Goal: Information Seeking & Learning: Check status

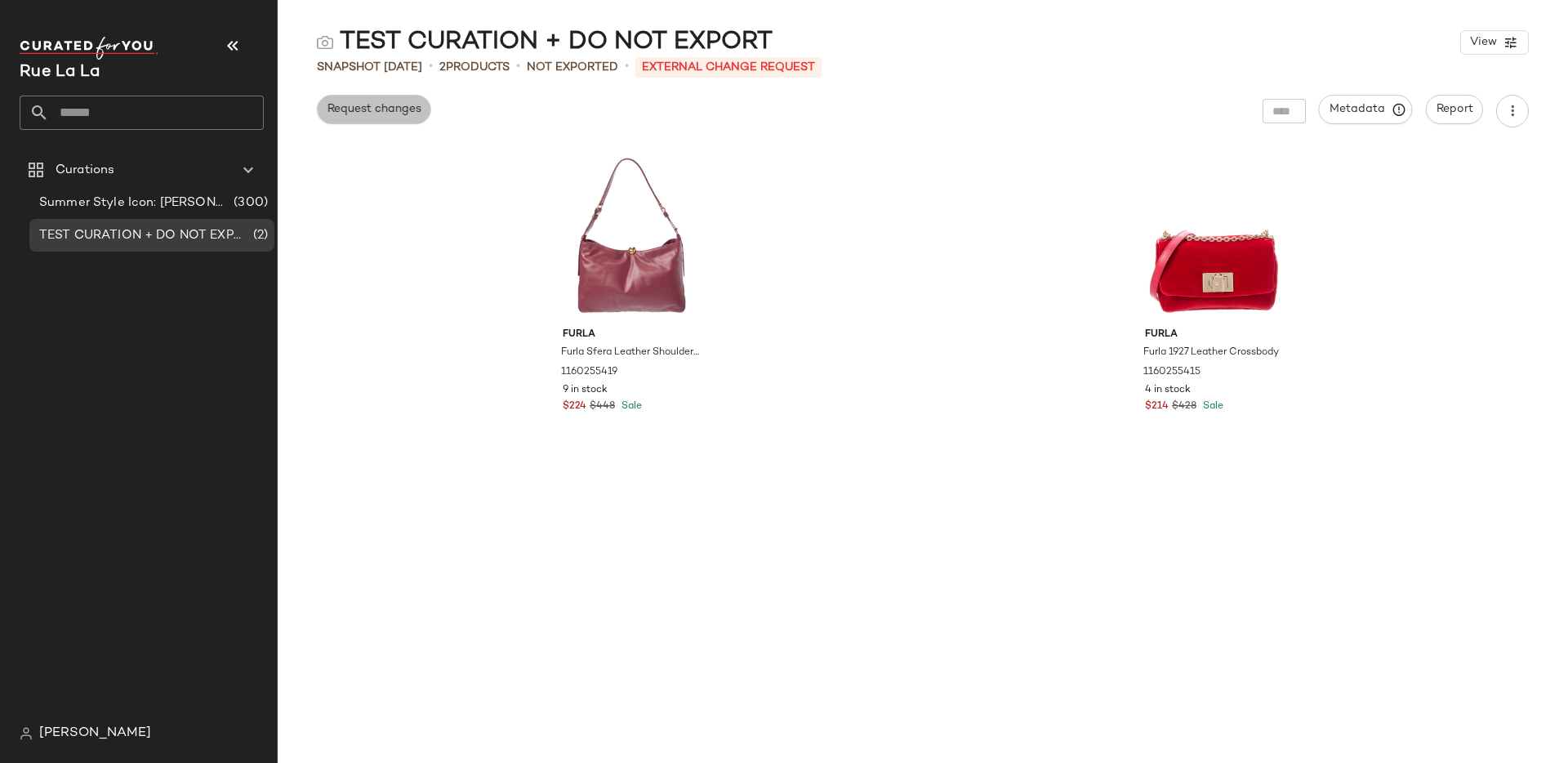
click at [363, 112] on span "Request changes" at bounding box center [373, 109] width 95 height 13
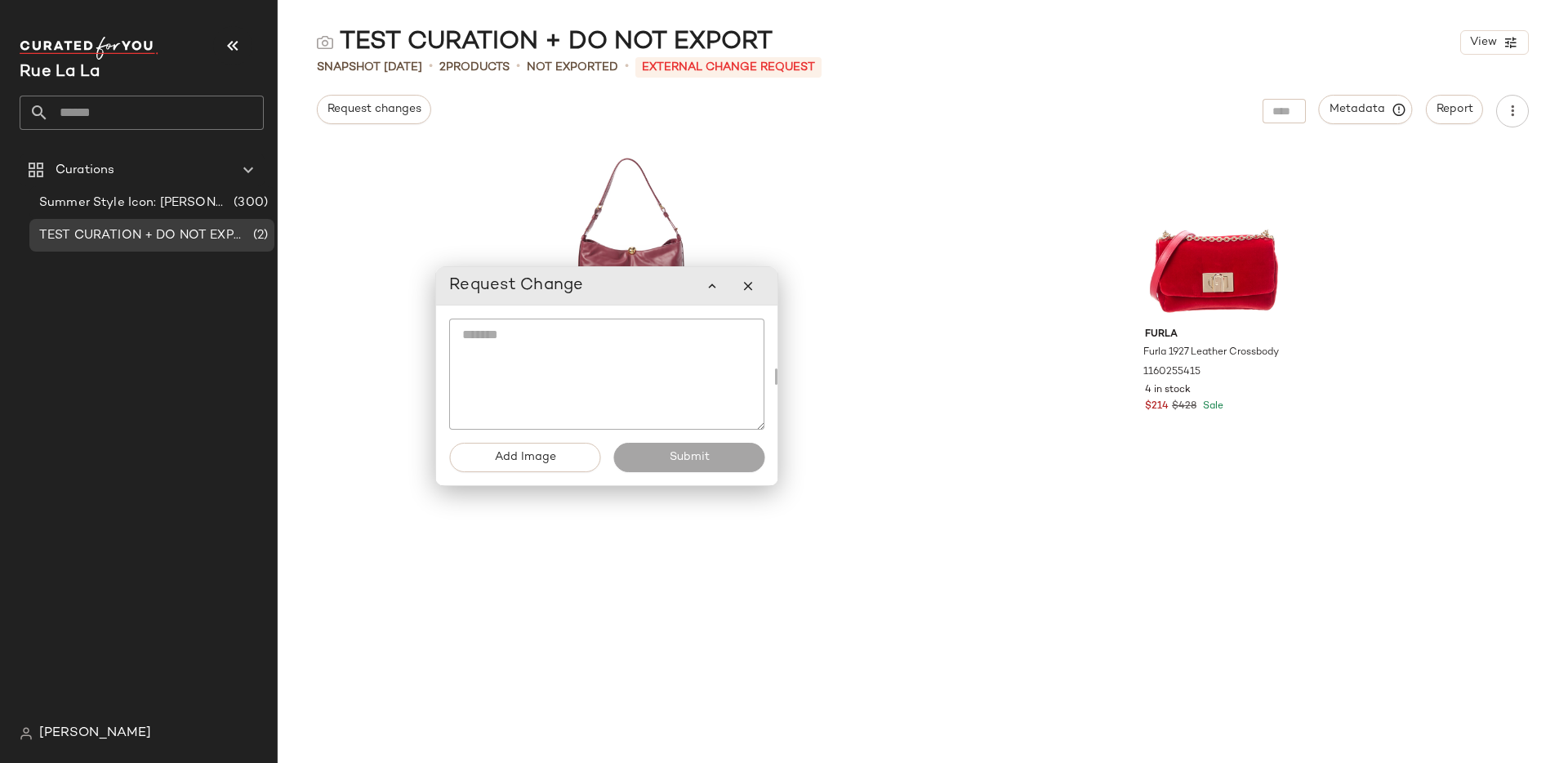
drag, startPoint x: 281, startPoint y: 108, endPoint x: 635, endPoint y: 293, distance: 399.4
click at [635, 293] on div "Request Change" at bounding box center [606, 286] width 315 height 33
click at [746, 284] on icon "button" at bounding box center [748, 286] width 15 height 15
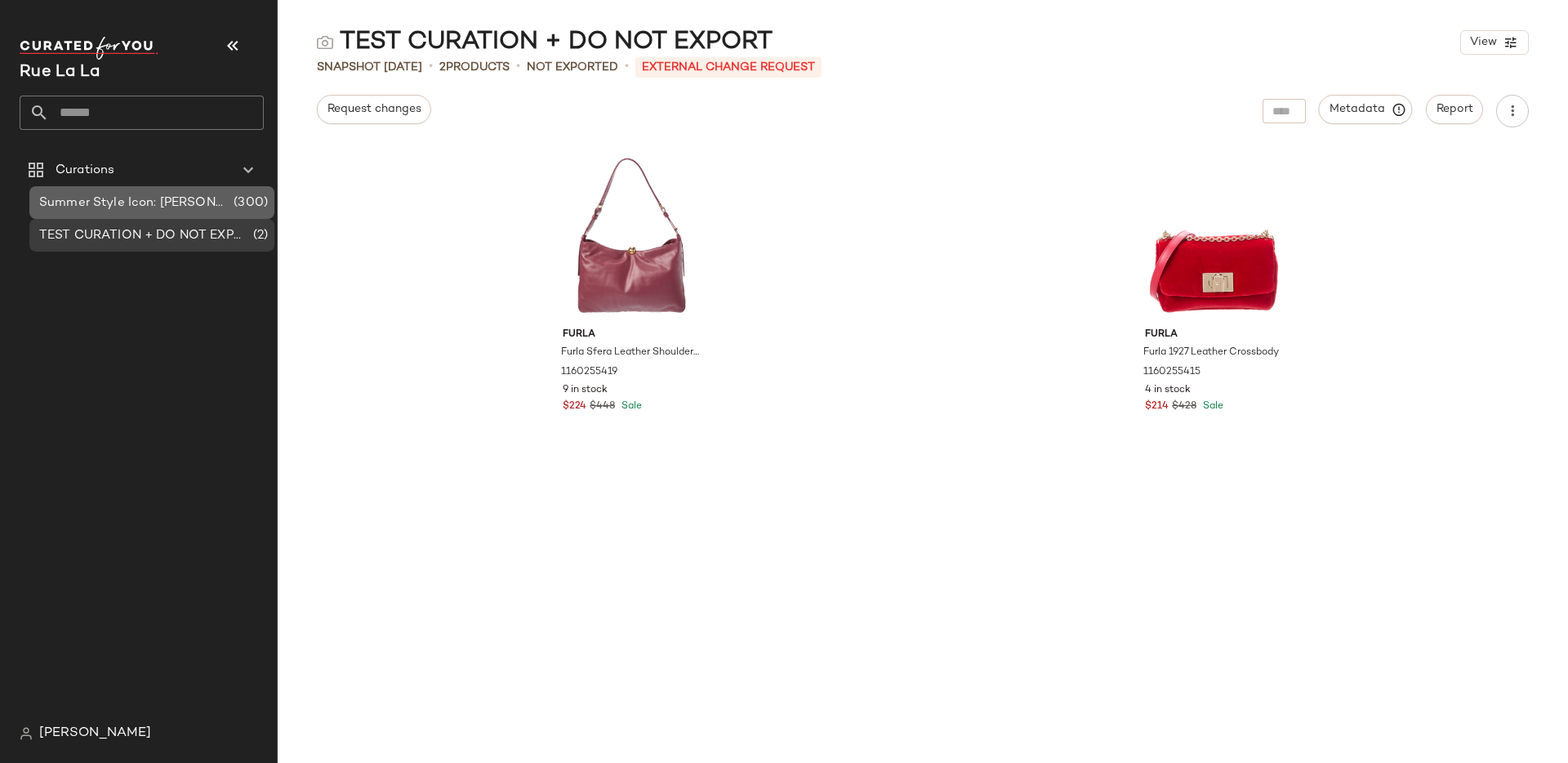
click at [181, 206] on span "Summer Style Icon: [PERSON_NAME]" at bounding box center [135, 202] width 191 height 19
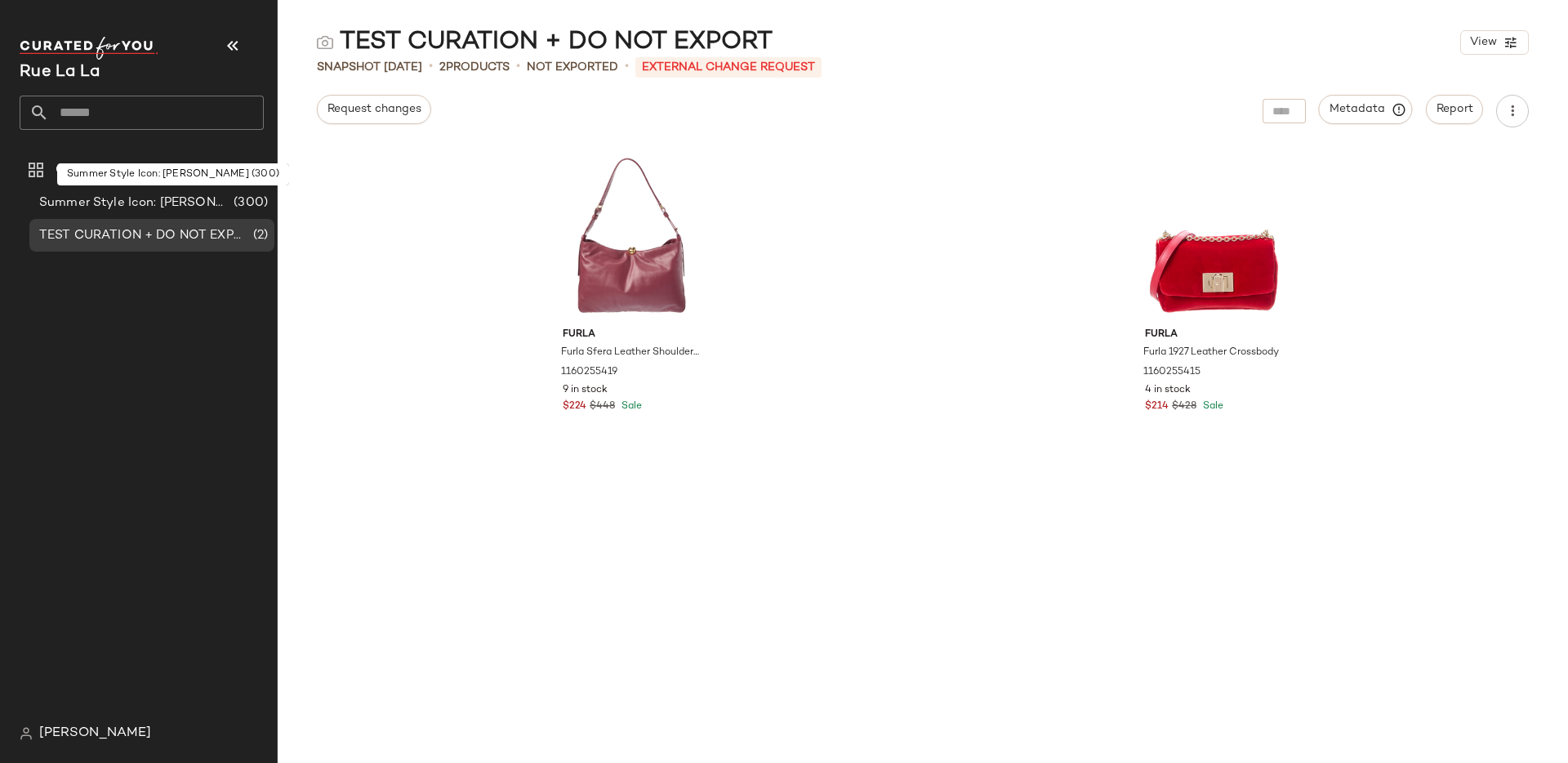
click at [181, 206] on span "Summer Style Icon: [PERSON_NAME]" at bounding box center [135, 202] width 191 height 19
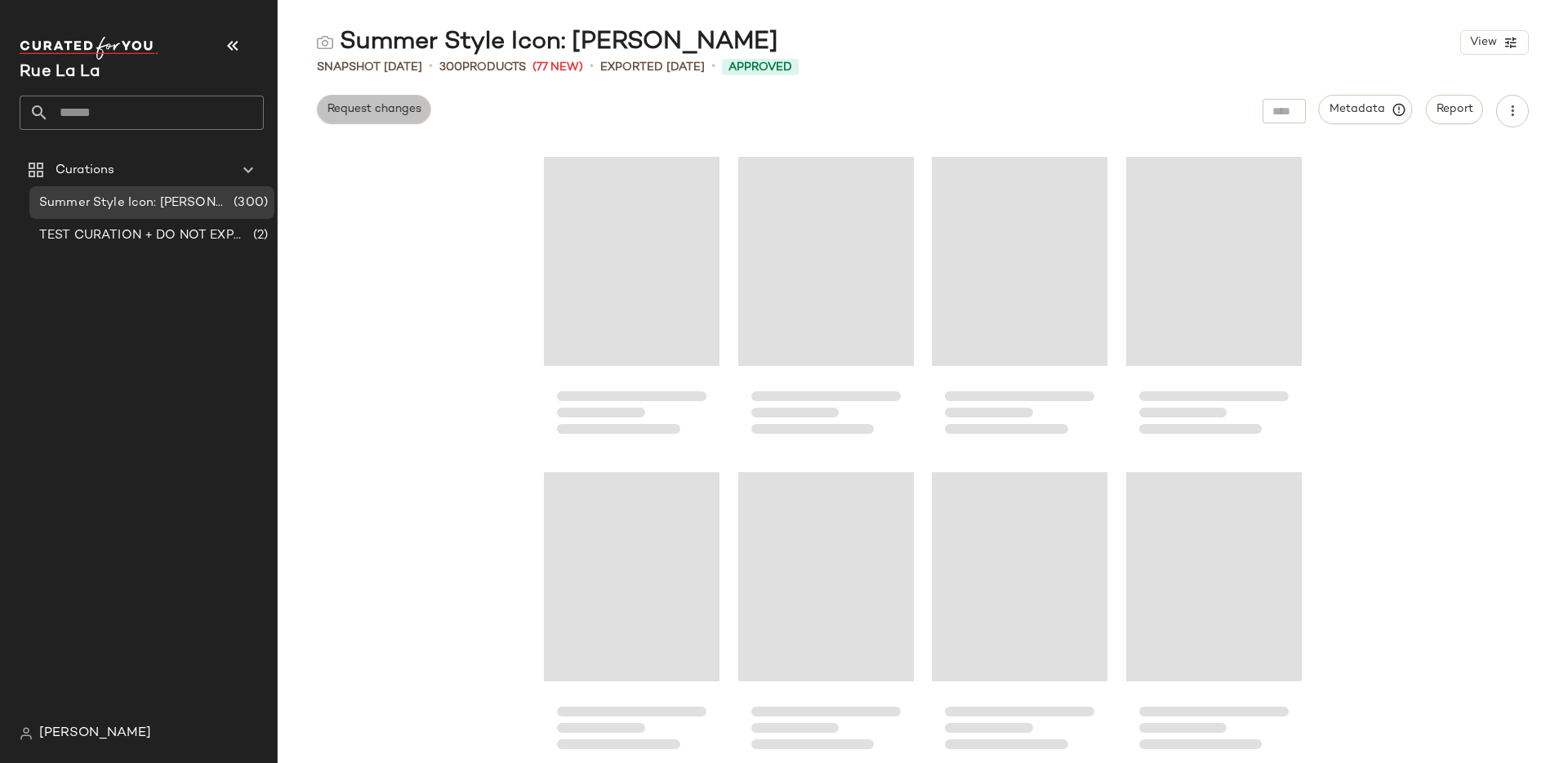
click at [374, 113] on span "Request changes" at bounding box center [373, 109] width 95 height 13
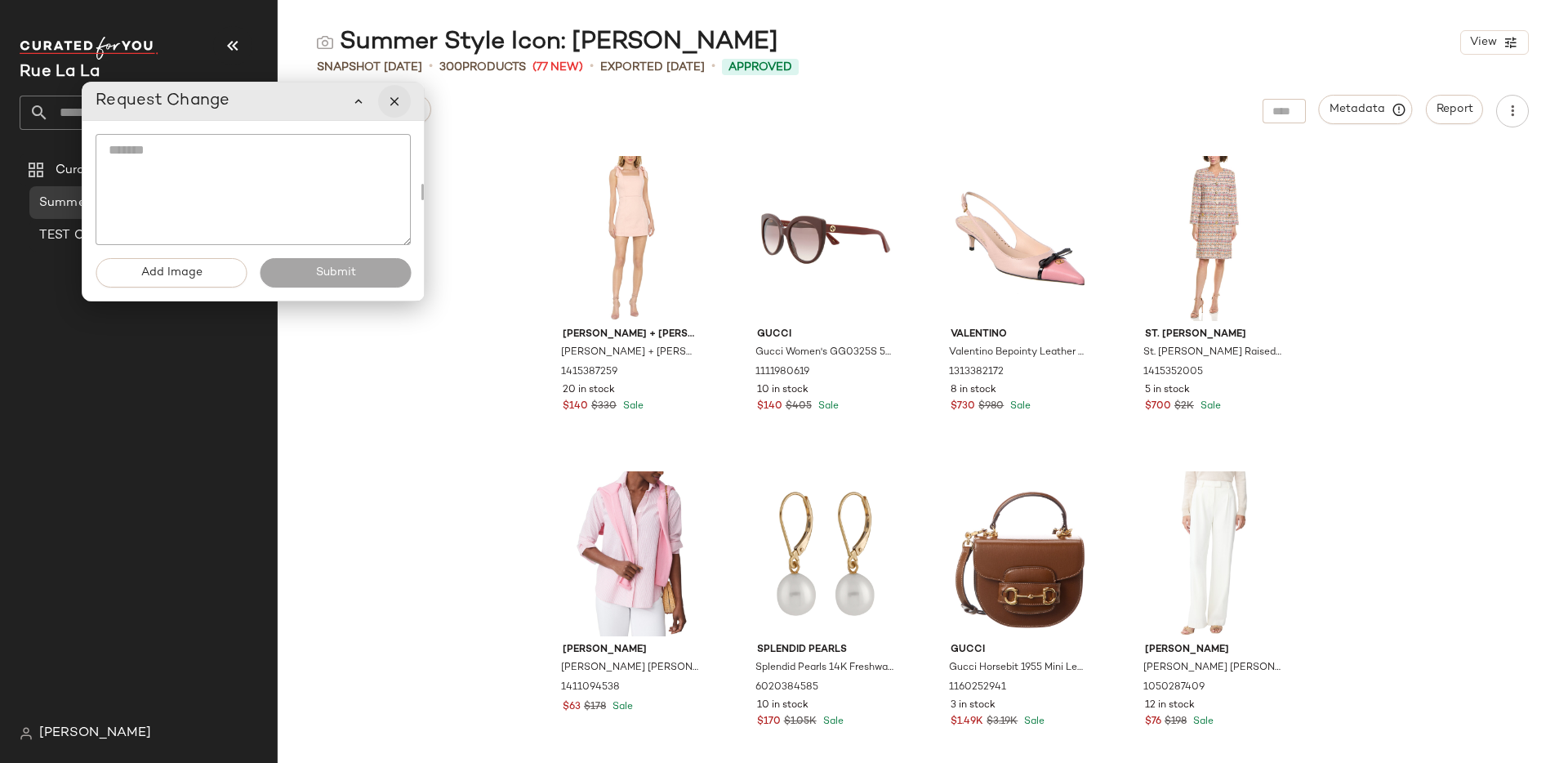
click at [405, 95] on button "button" at bounding box center [395, 101] width 33 height 33
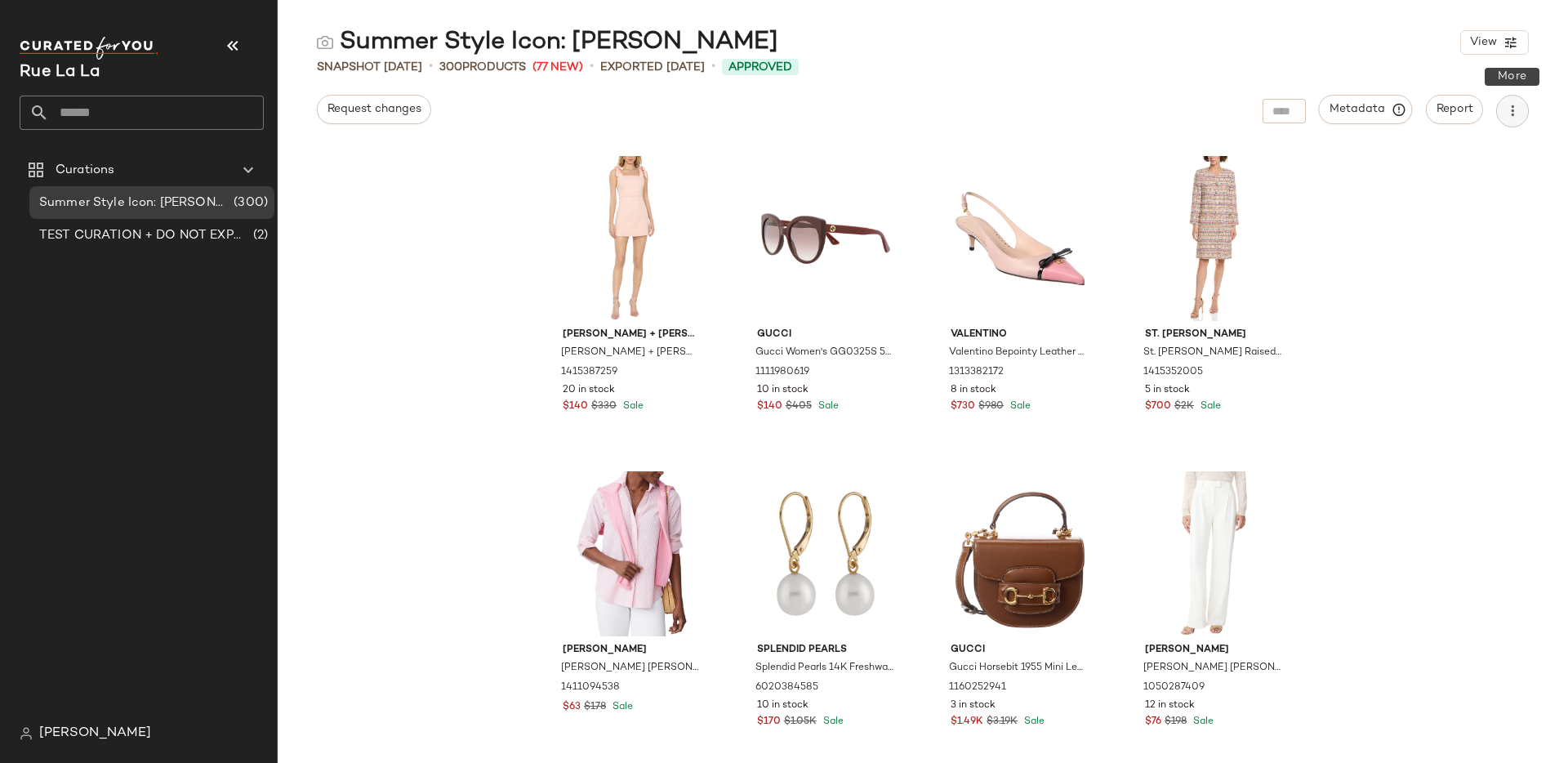
click at [1515, 107] on icon "button" at bounding box center [1513, 111] width 16 height 16
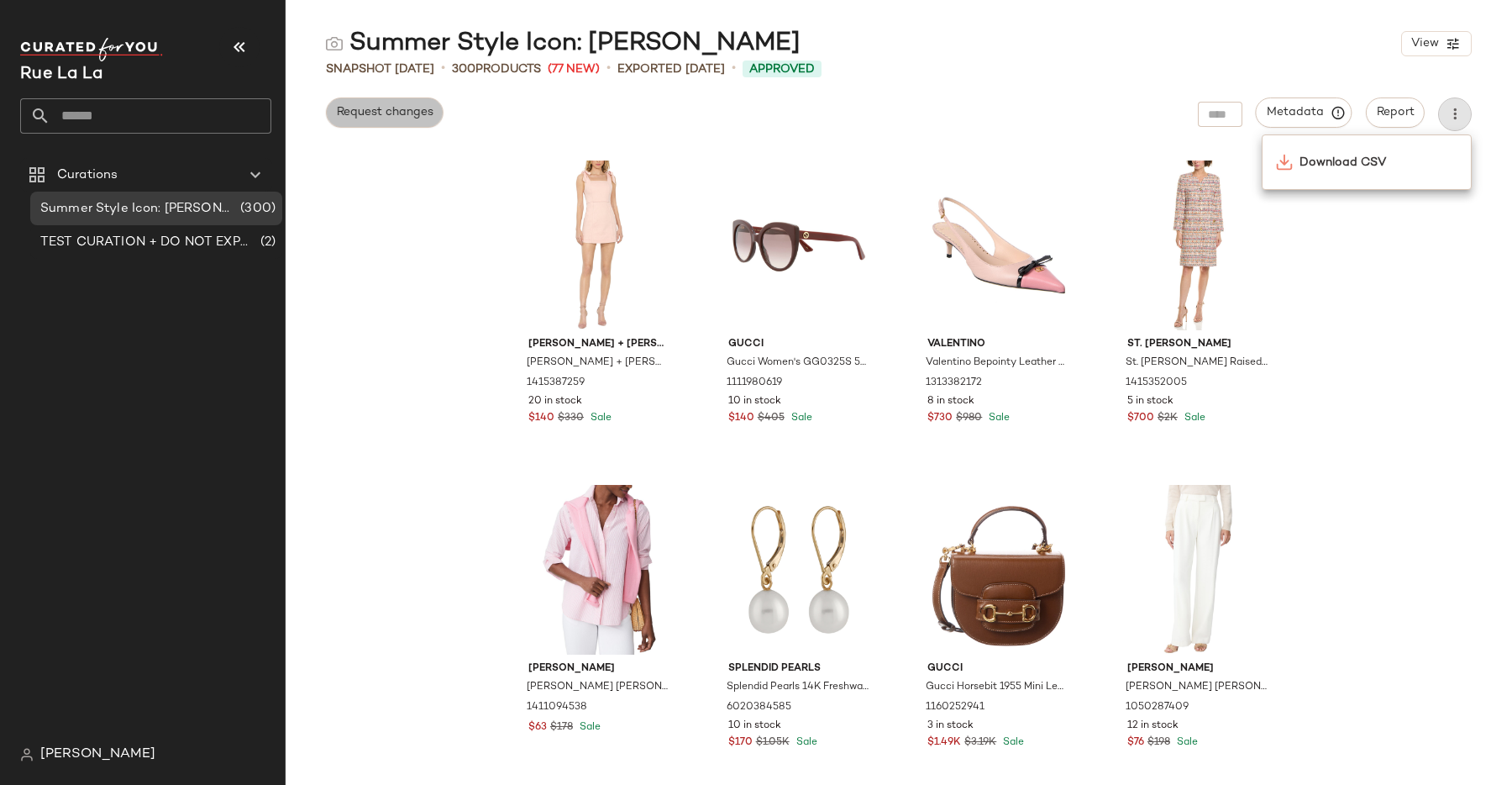
click at [425, 127] on button "Request changes" at bounding box center [384, 113] width 118 height 30
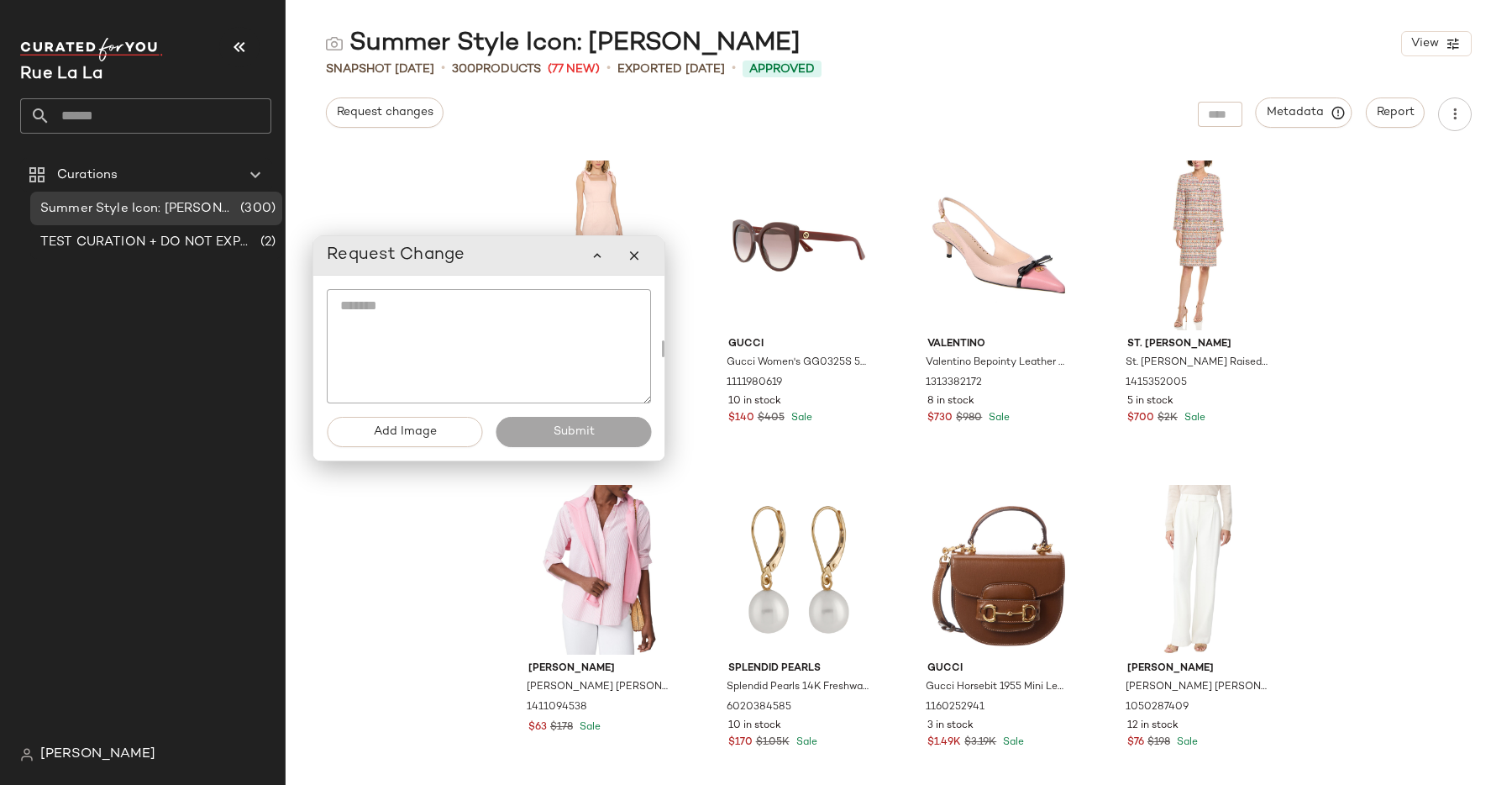
drag, startPoint x: 299, startPoint y: 106, endPoint x: 528, endPoint y: 257, distance: 274.3
click at [528, 257] on div "Request Change" at bounding box center [488, 255] width 324 height 34
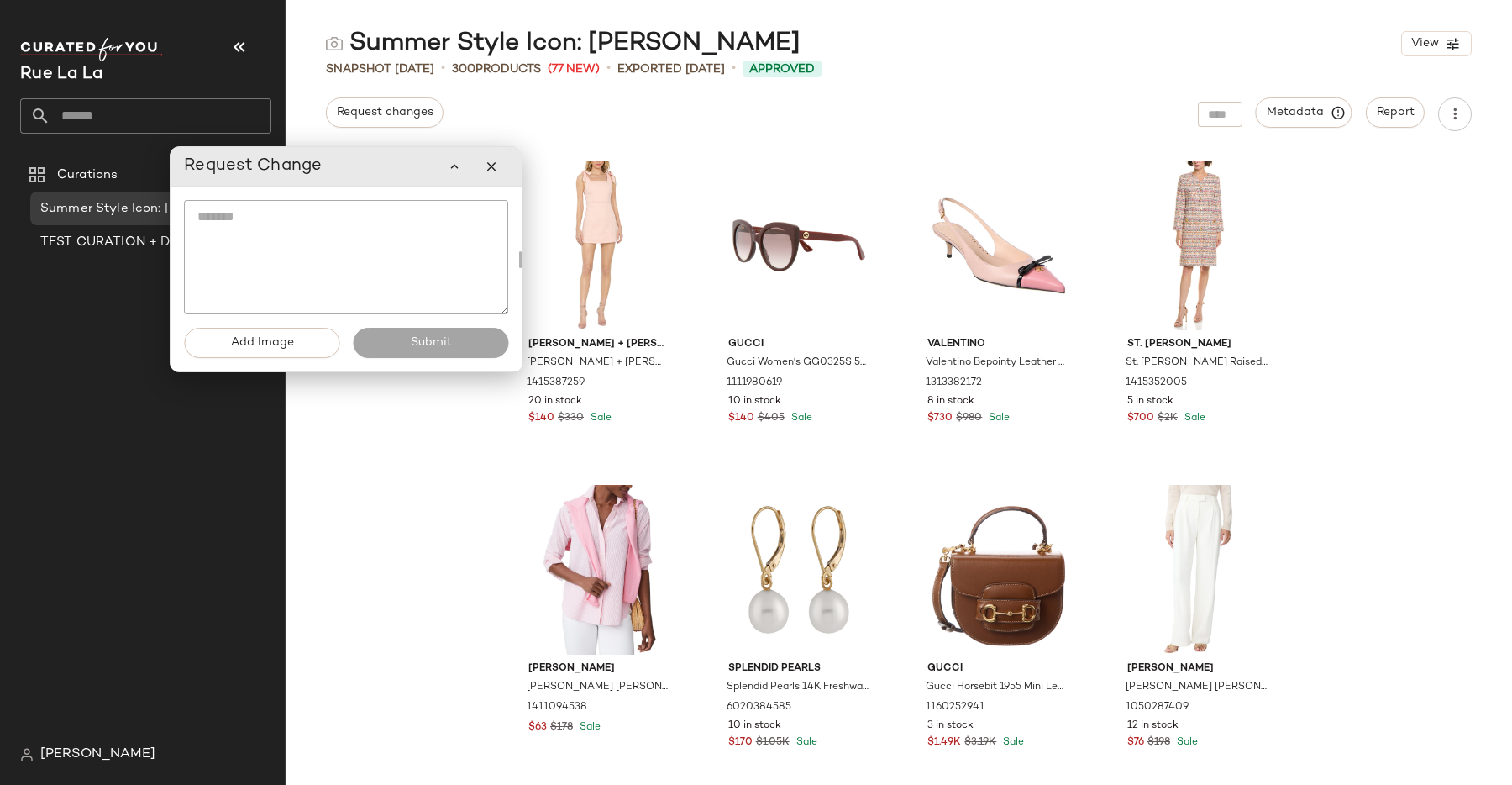
drag, startPoint x: 464, startPoint y: 239, endPoint x: 320, endPoint y: 147, distance: 170.9
click at [320, 150] on div "Request Change" at bounding box center [346, 167] width 324 height 34
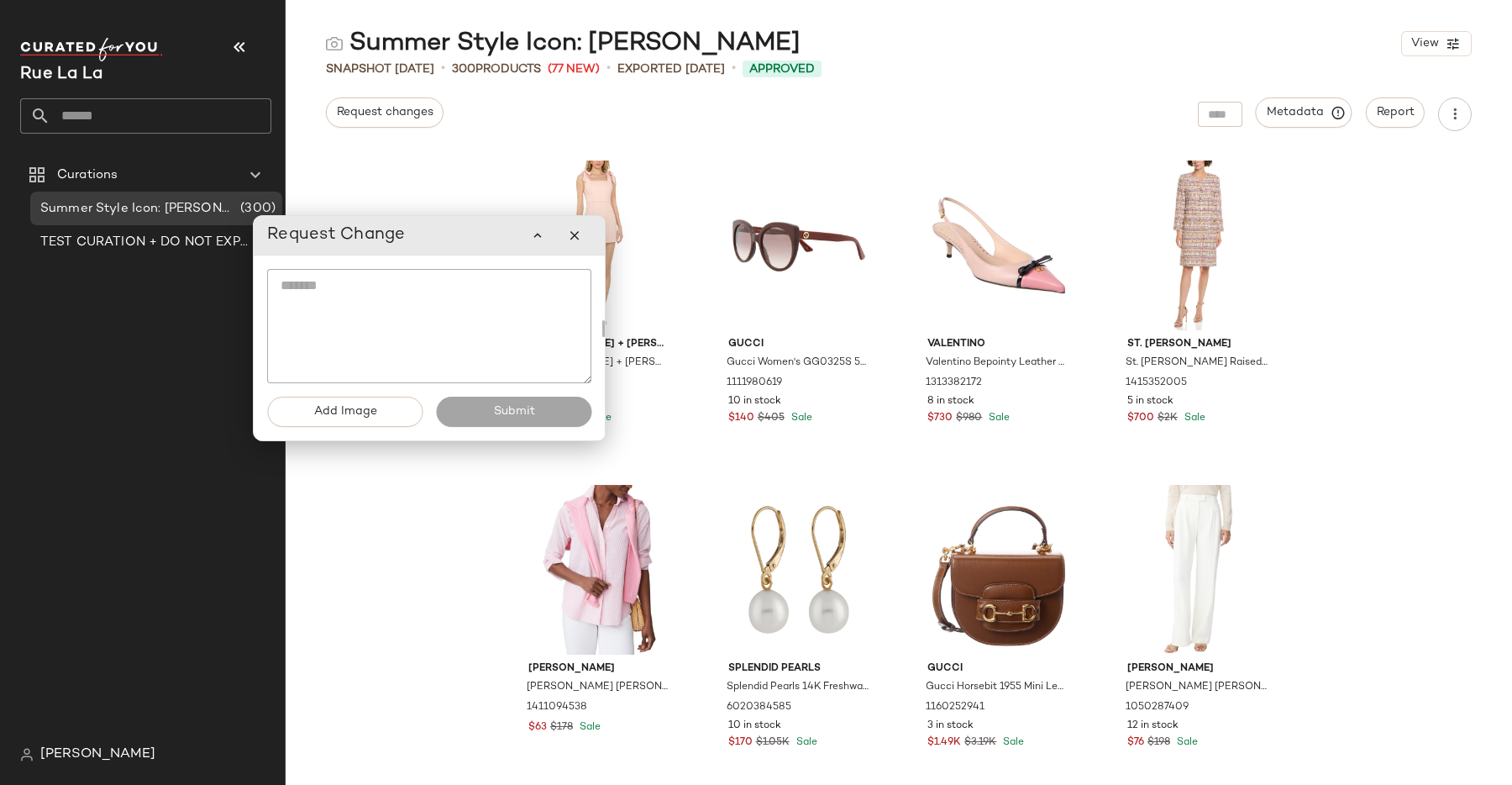
drag, startPoint x: 361, startPoint y: 176, endPoint x: 446, endPoint y: 247, distance: 110.8
click at [446, 247] on div "Request Change" at bounding box center [429, 235] width 324 height 34
click at [581, 234] on icon "button" at bounding box center [575, 235] width 15 height 15
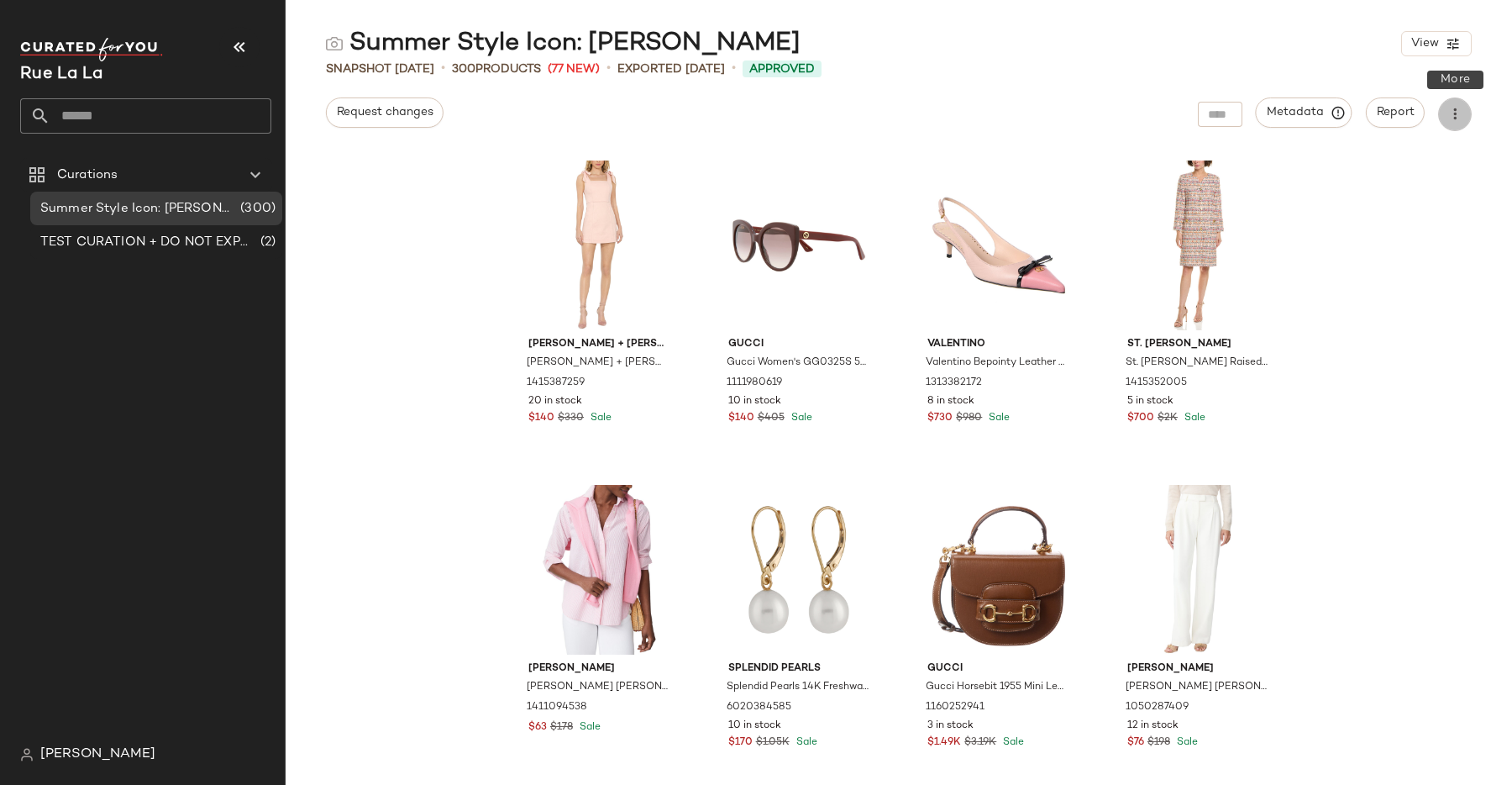
click at [1468, 116] on button "button" at bounding box center [1455, 114] width 34 height 34
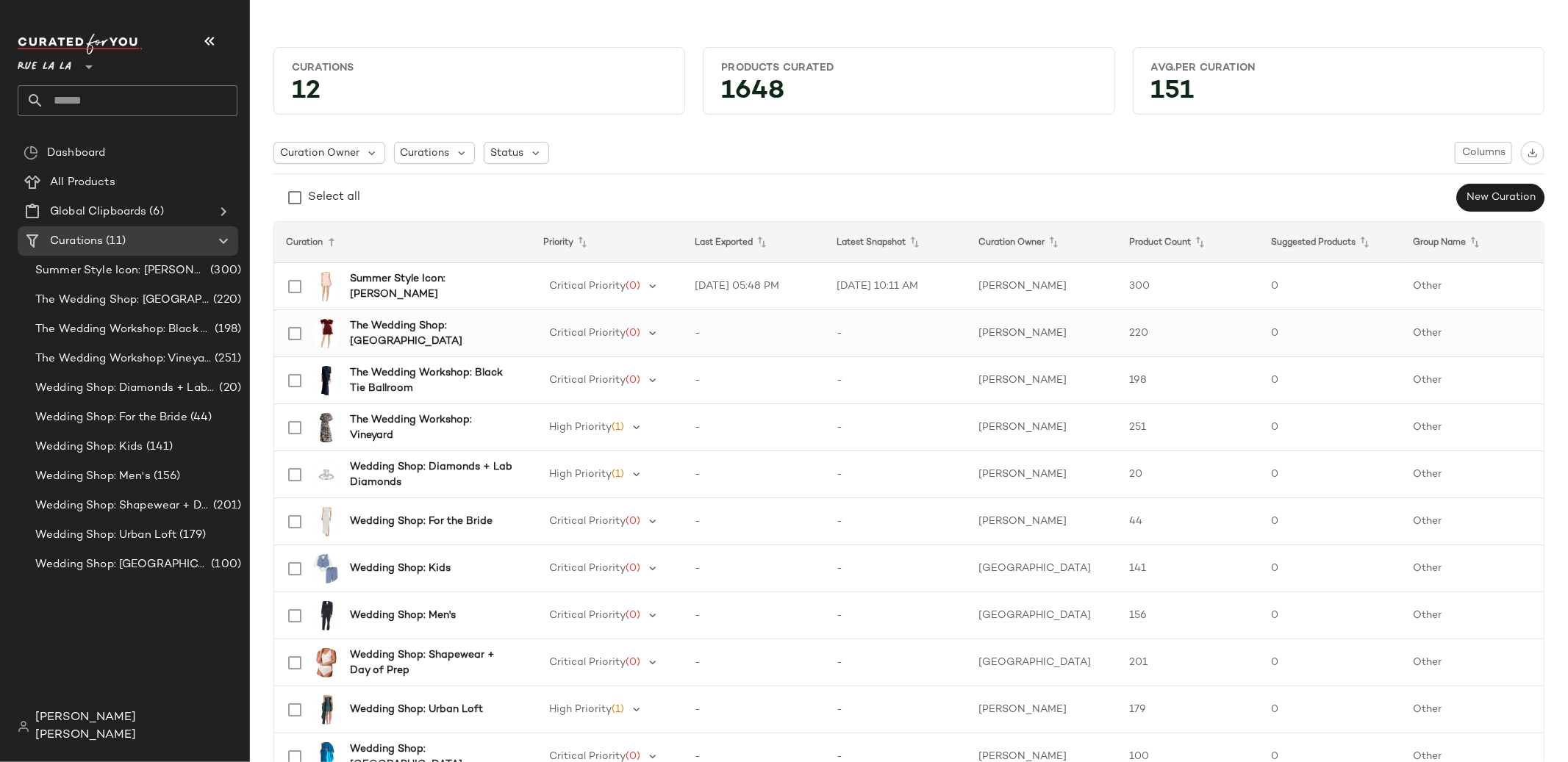
click at [425, 326] on b "The Wedding Shop: [GEOGRAPHIC_DATA]" at bounding box center [432, 334] width 164 height 31
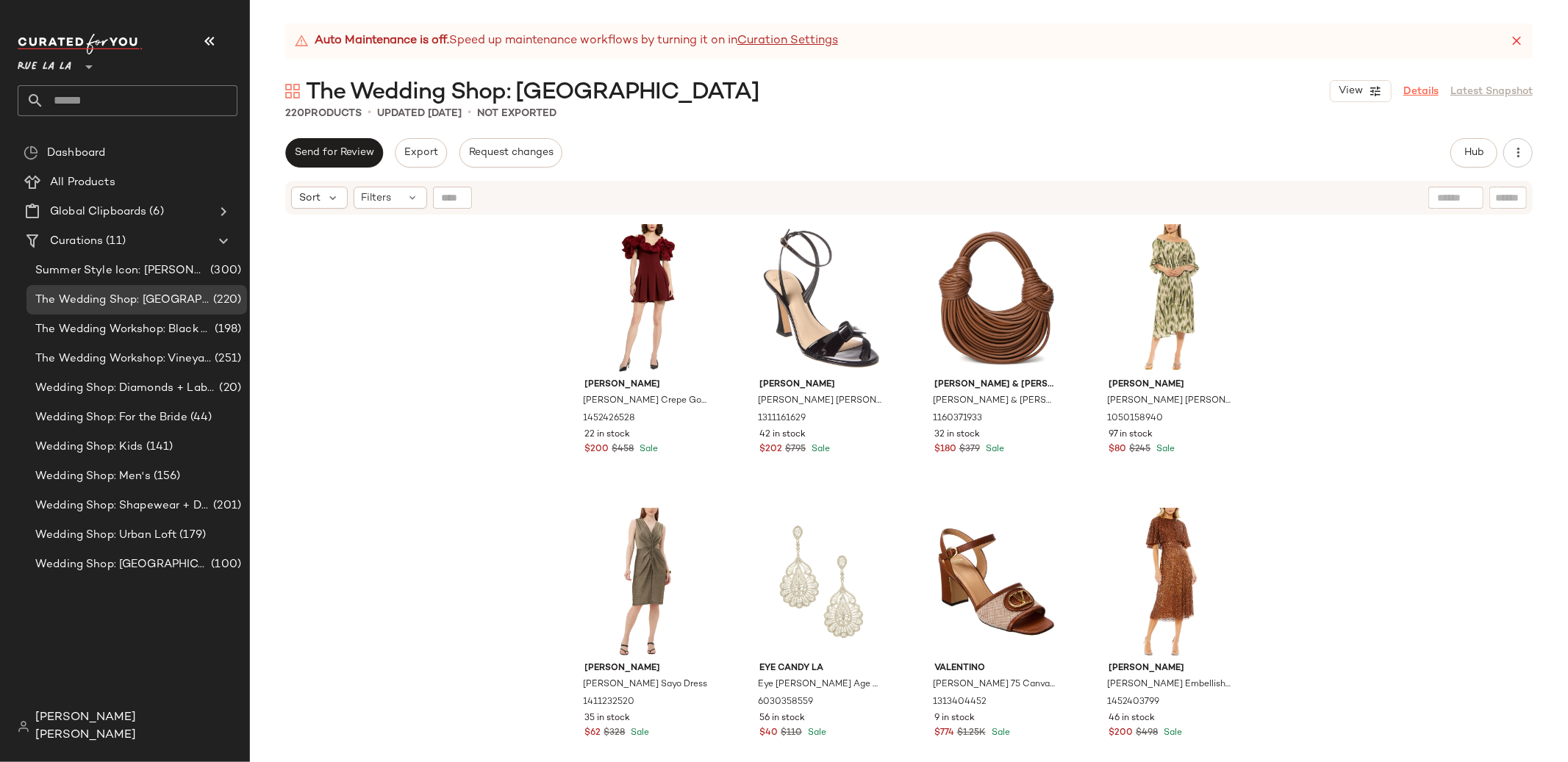
click at [1429, 95] on link "Details" at bounding box center [1421, 91] width 36 height 16
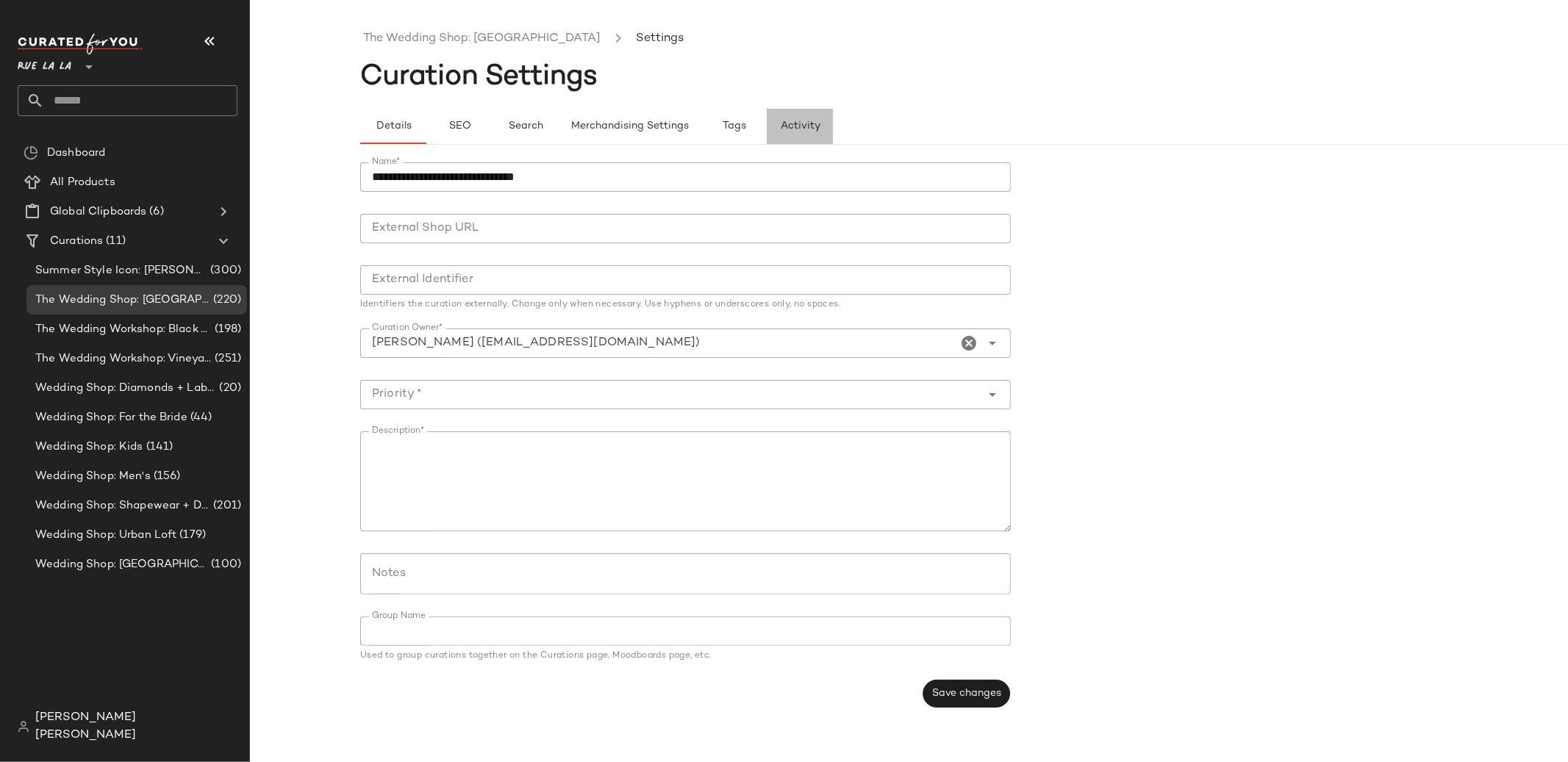
click at [790, 121] on span "Activity" at bounding box center [800, 127] width 41 height 12
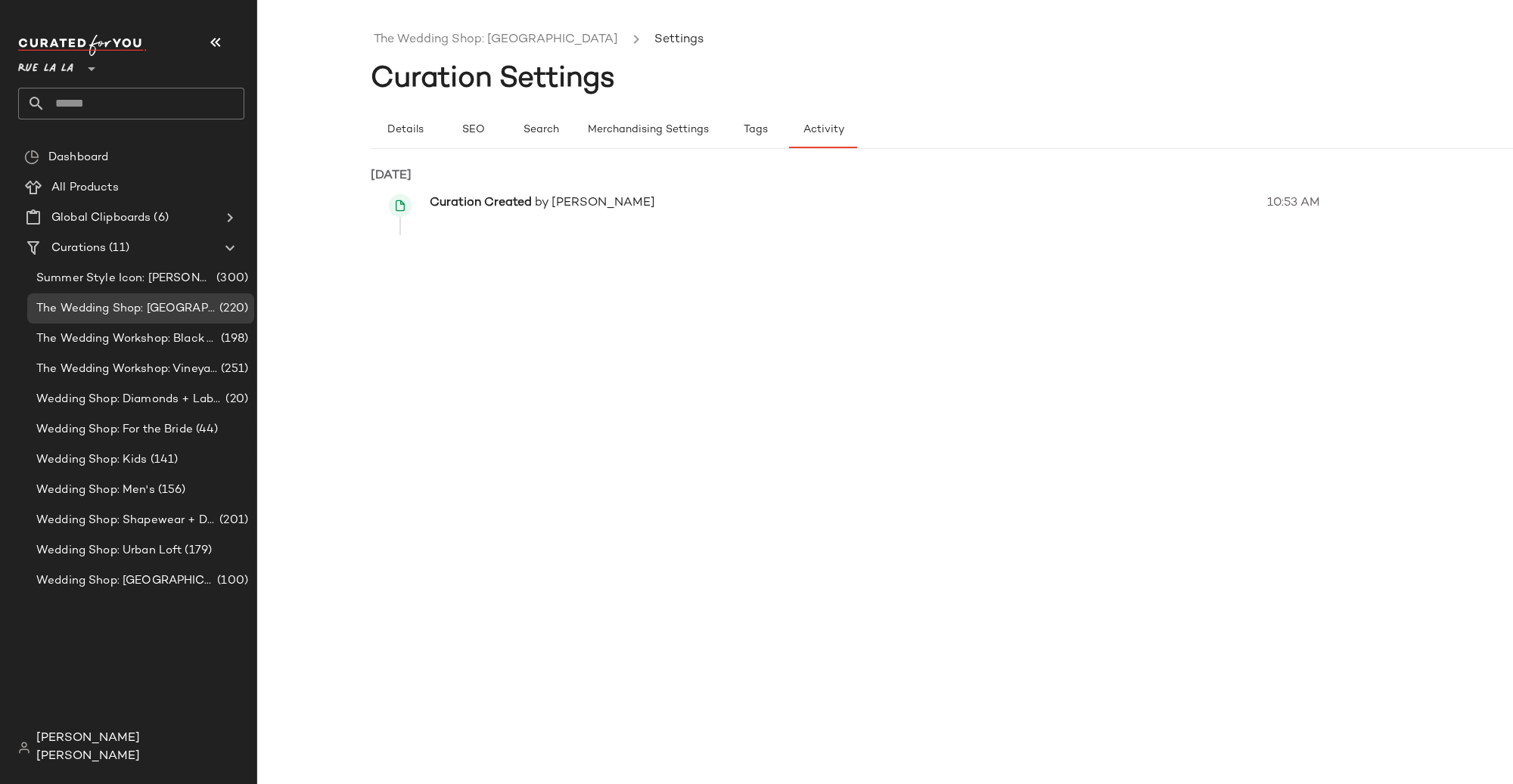
click at [163, 754] on span "[PERSON_NAME] [PERSON_NAME]" at bounding box center [140, 748] width 208 height 37
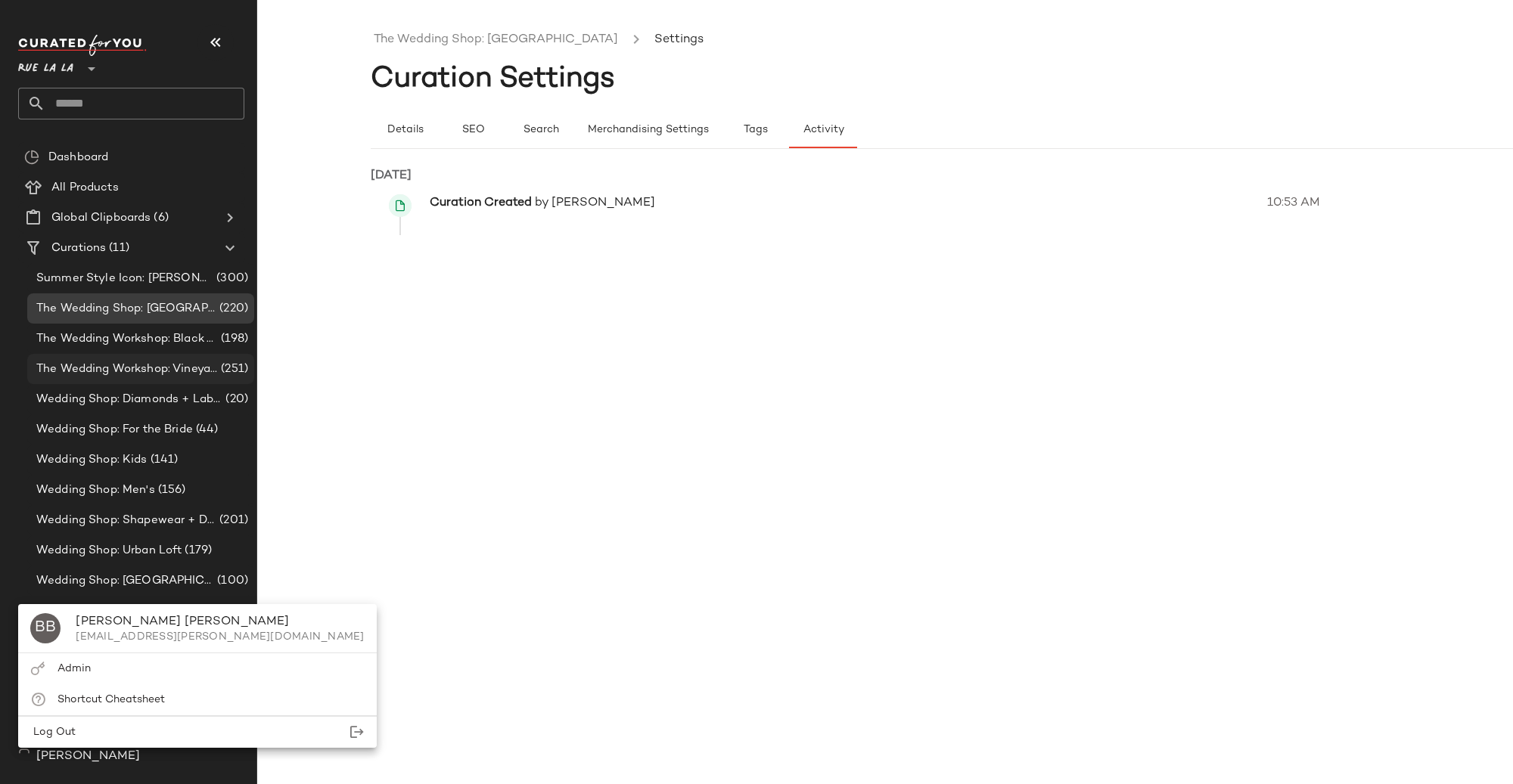
click at [142, 359] on div "The Wedding Workshop: Vineyard (251)" at bounding box center [141, 369] width 227 height 30
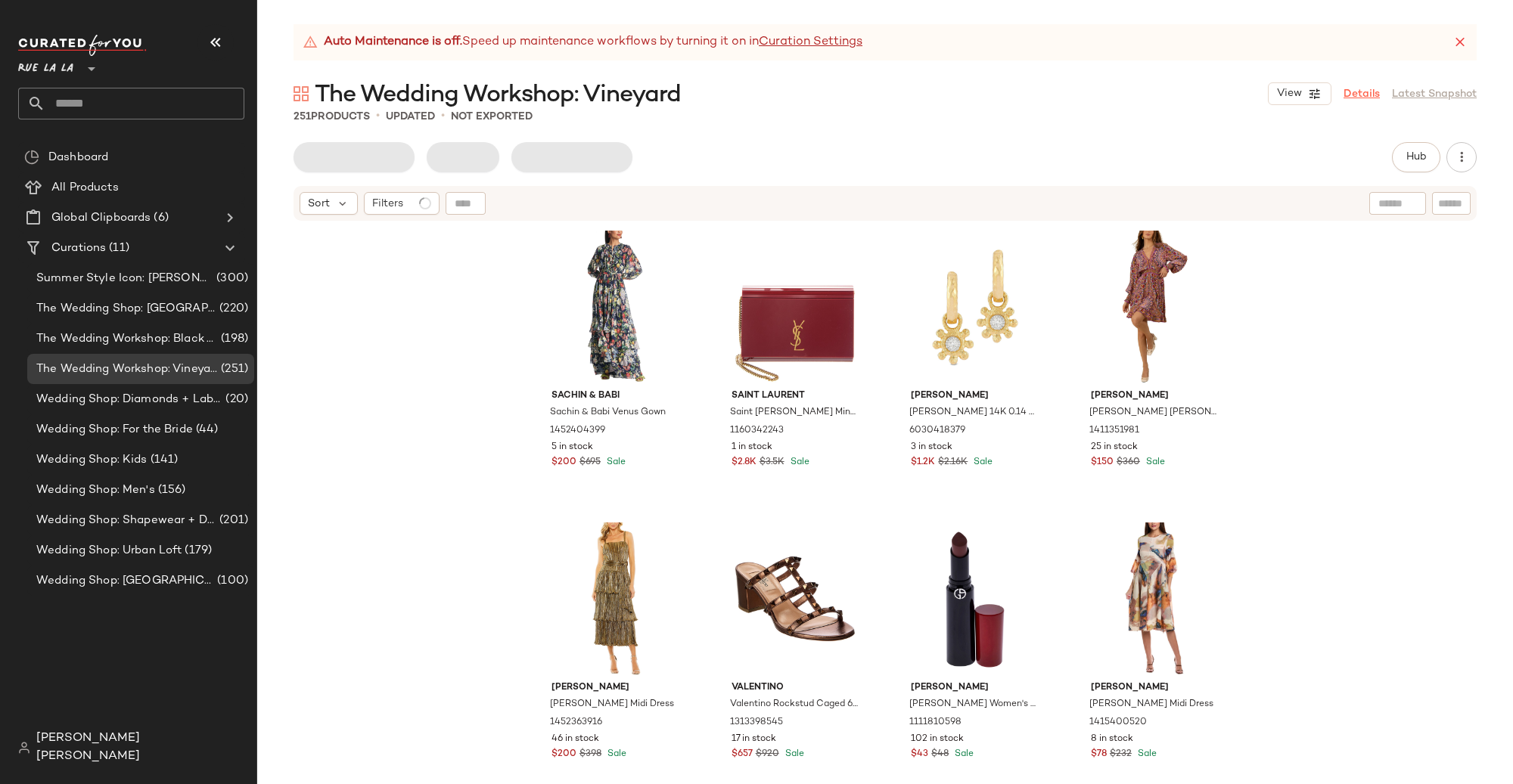
click at [1374, 86] on link "Details" at bounding box center [1361, 94] width 37 height 16
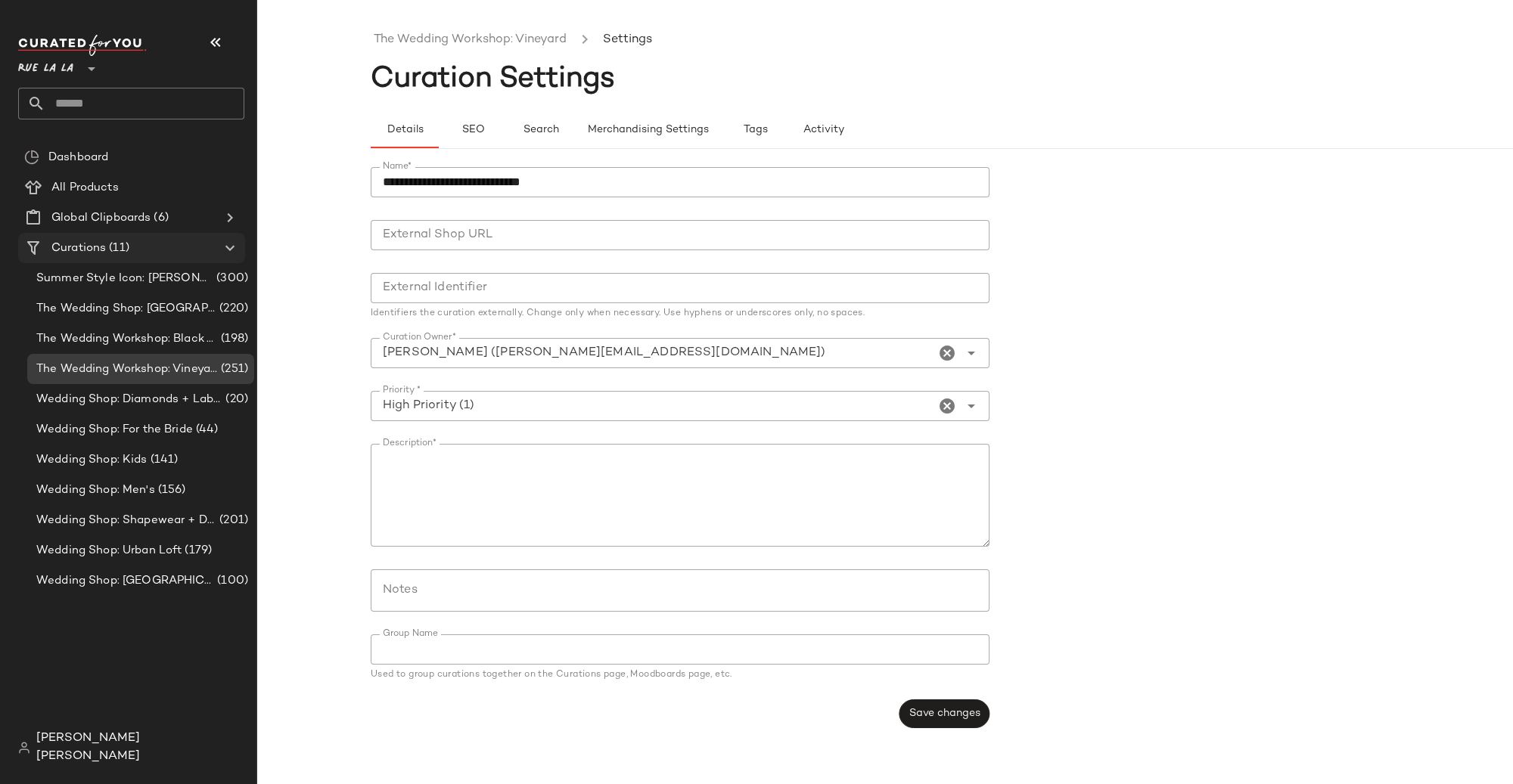
click at [92, 242] on span "Curations" at bounding box center [79, 248] width 55 height 18
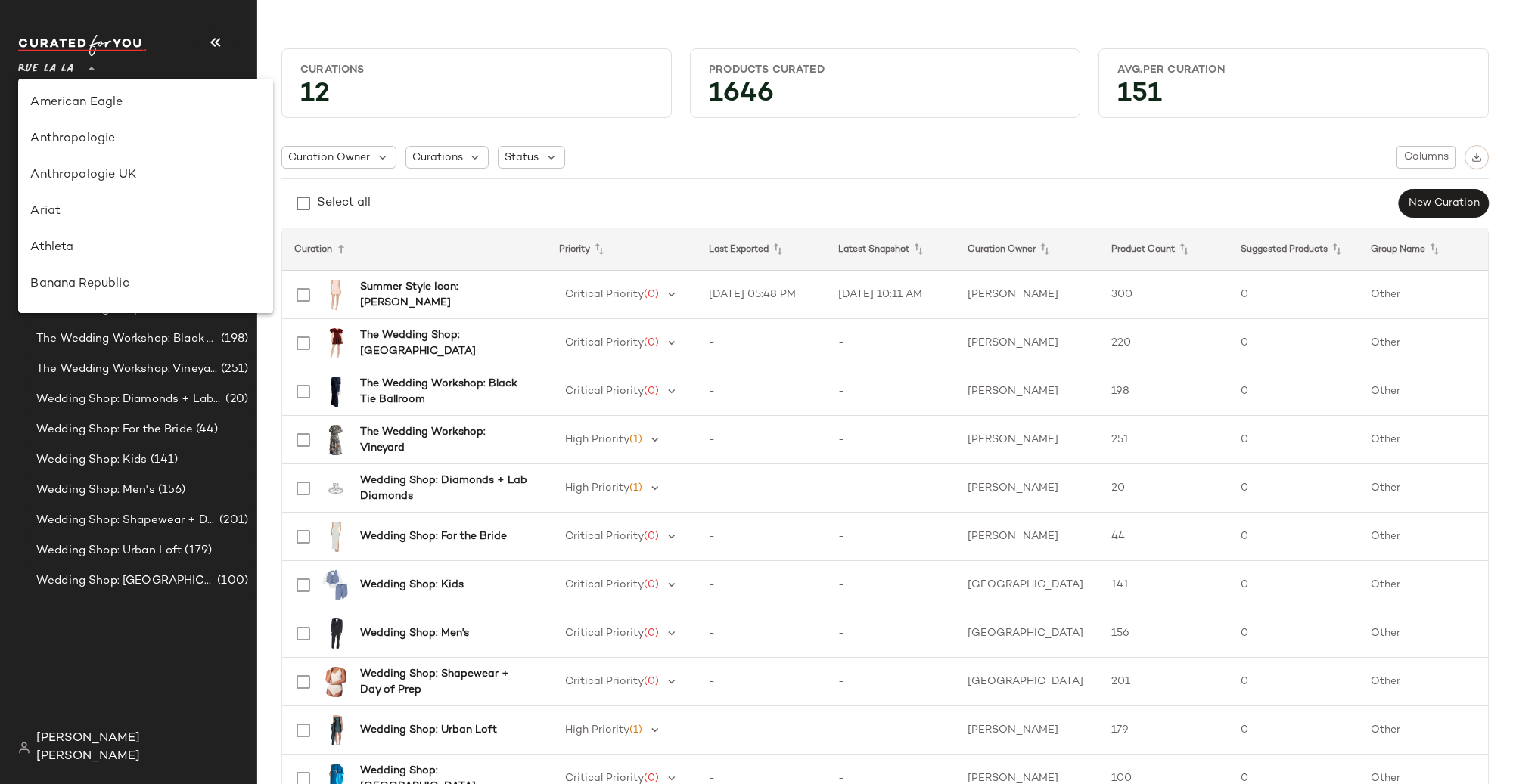
click at [52, 65] on span "Rue La La" at bounding box center [46, 65] width 56 height 27
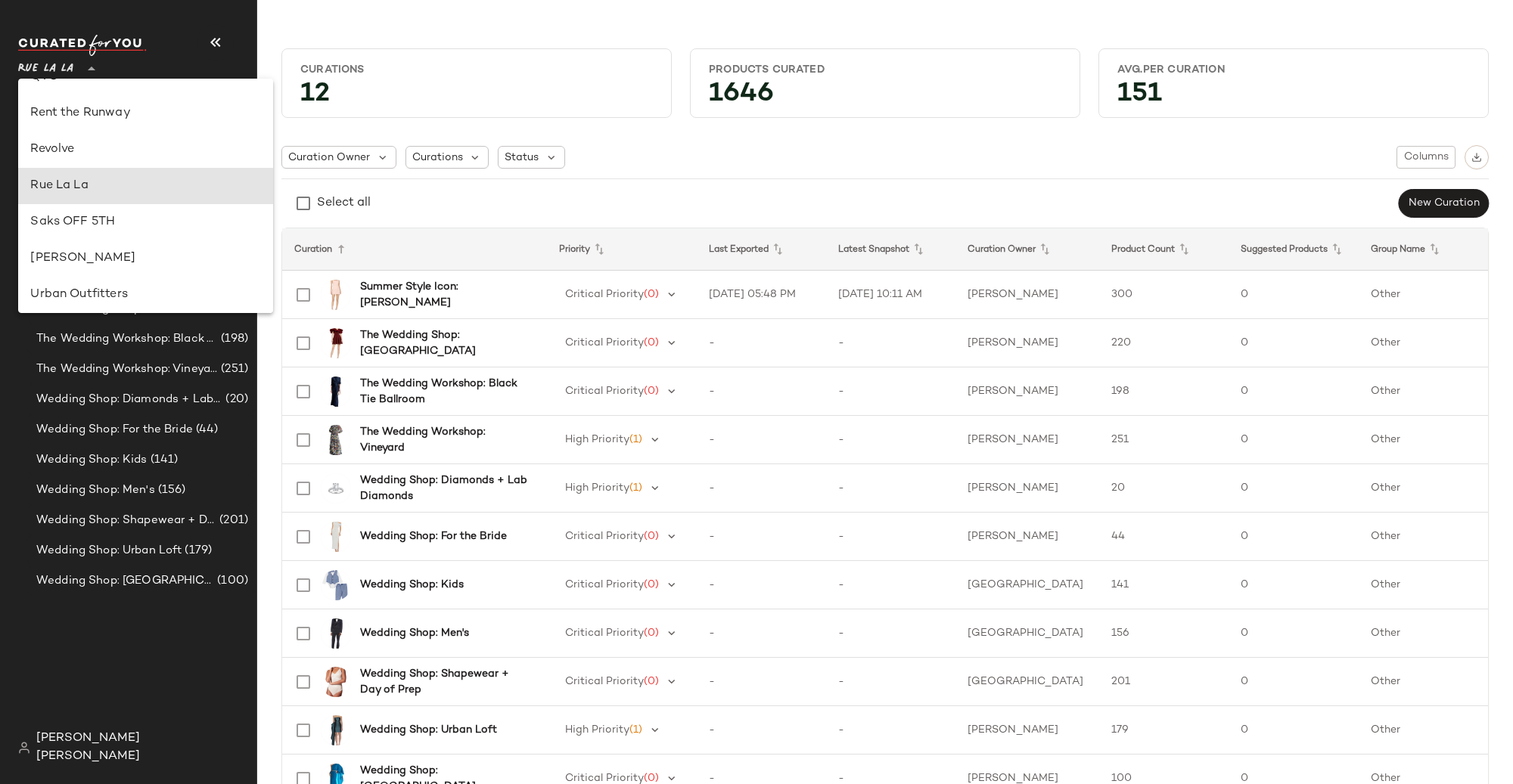
scroll to position [706, 0]
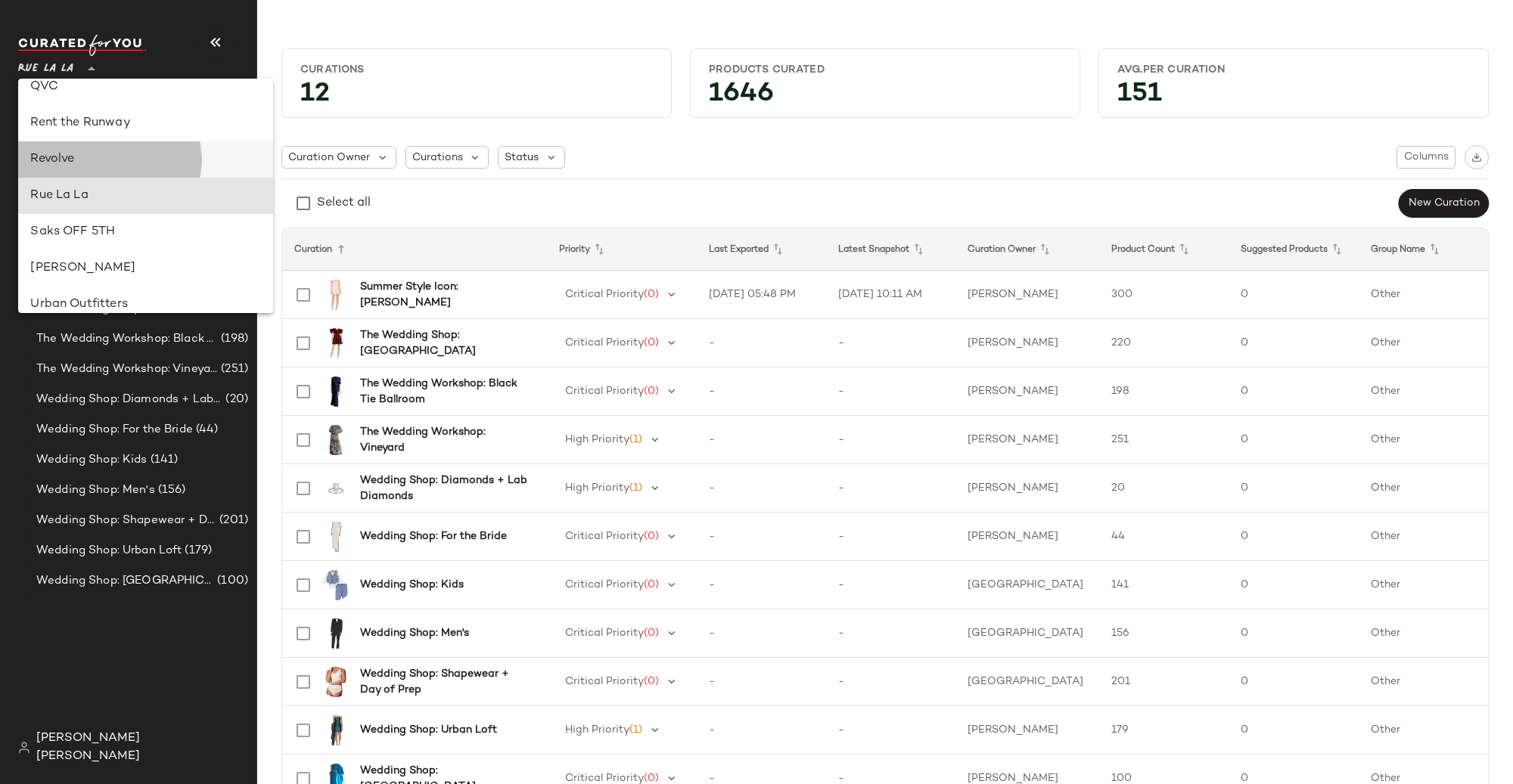
click at [110, 161] on div "Revolve" at bounding box center [145, 160] width 230 height 18
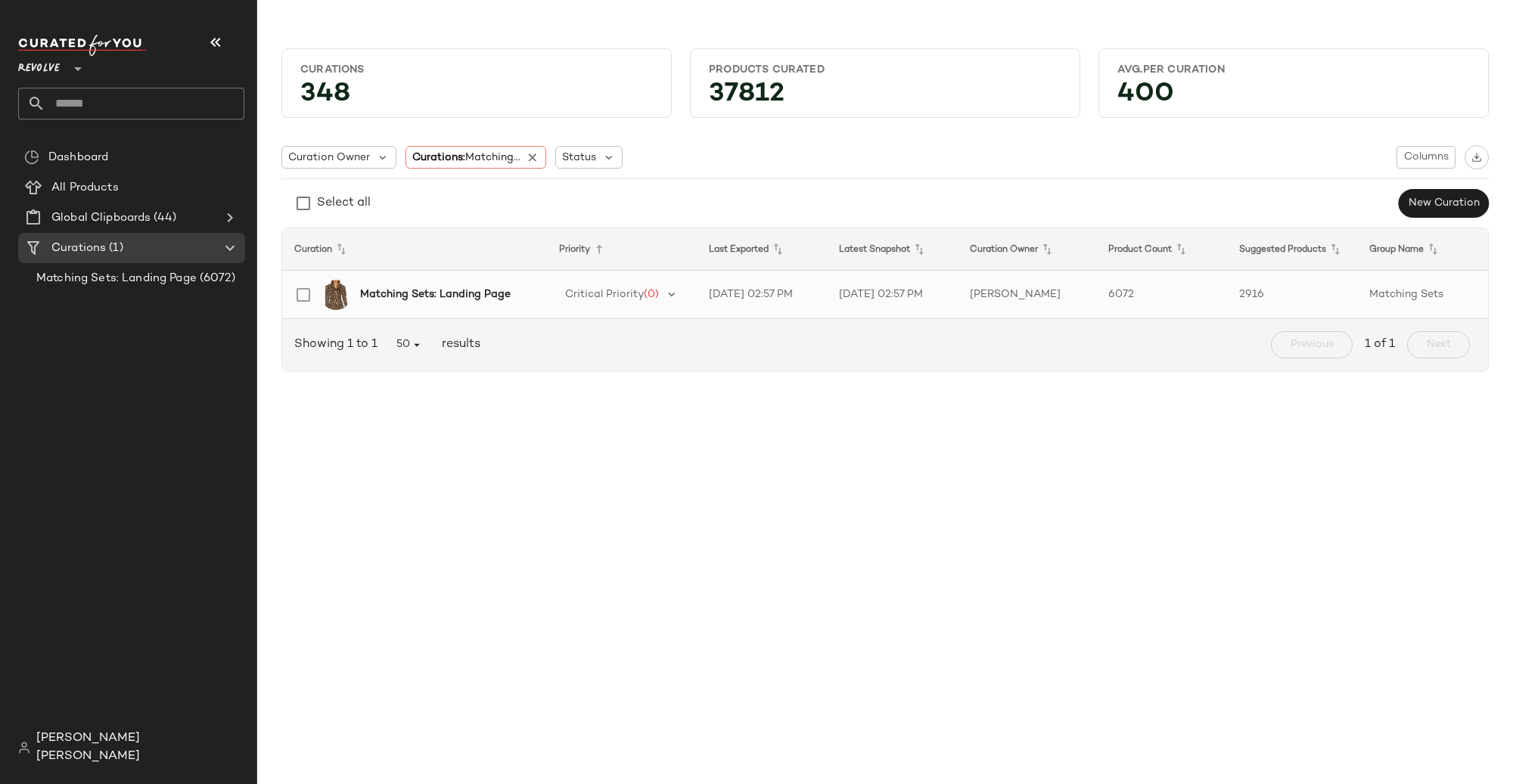
click at [420, 301] on b "Matching Sets: Landing Page" at bounding box center [436, 295] width 151 height 16
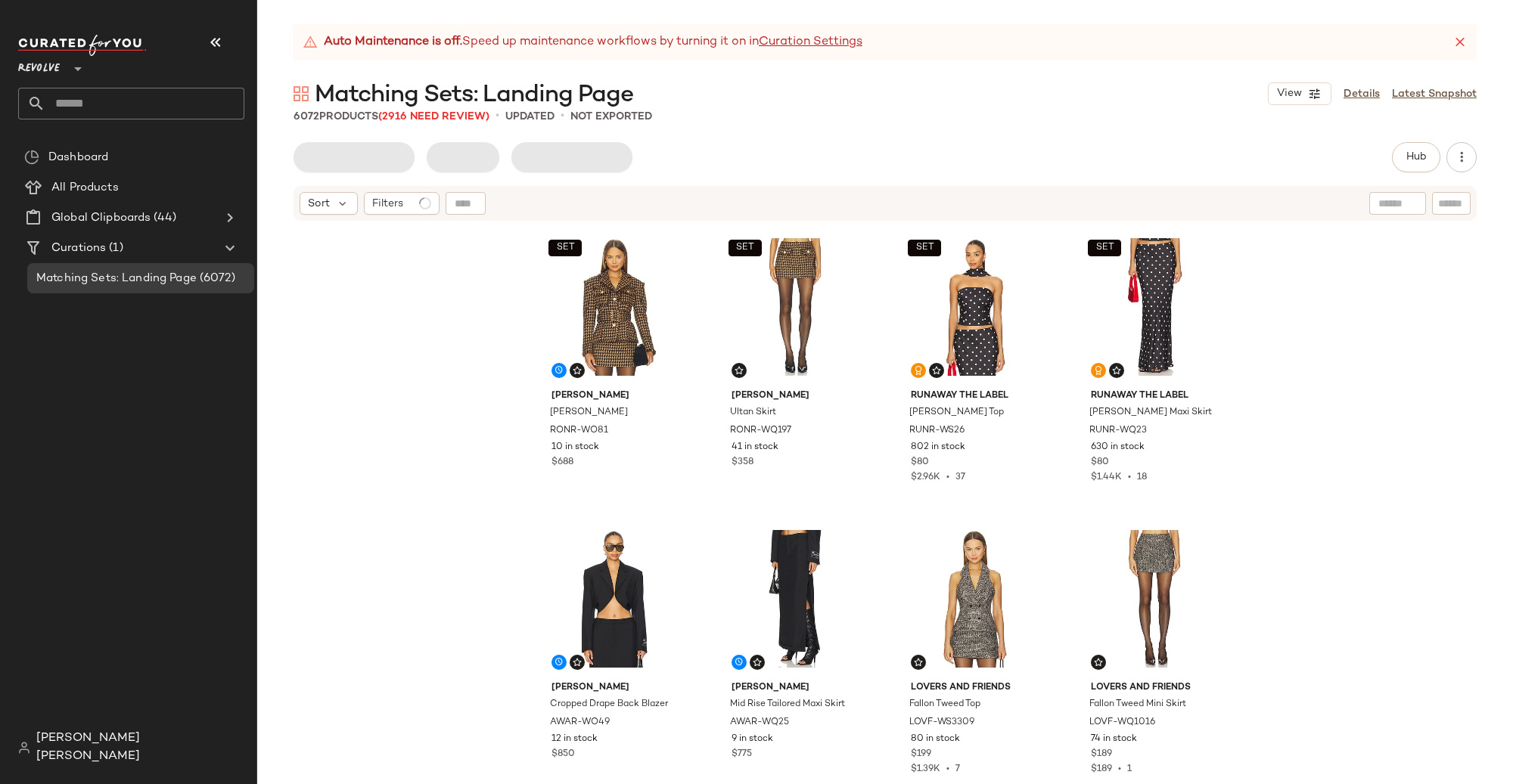
click at [77, 69] on icon at bounding box center [78, 69] width 18 height 18
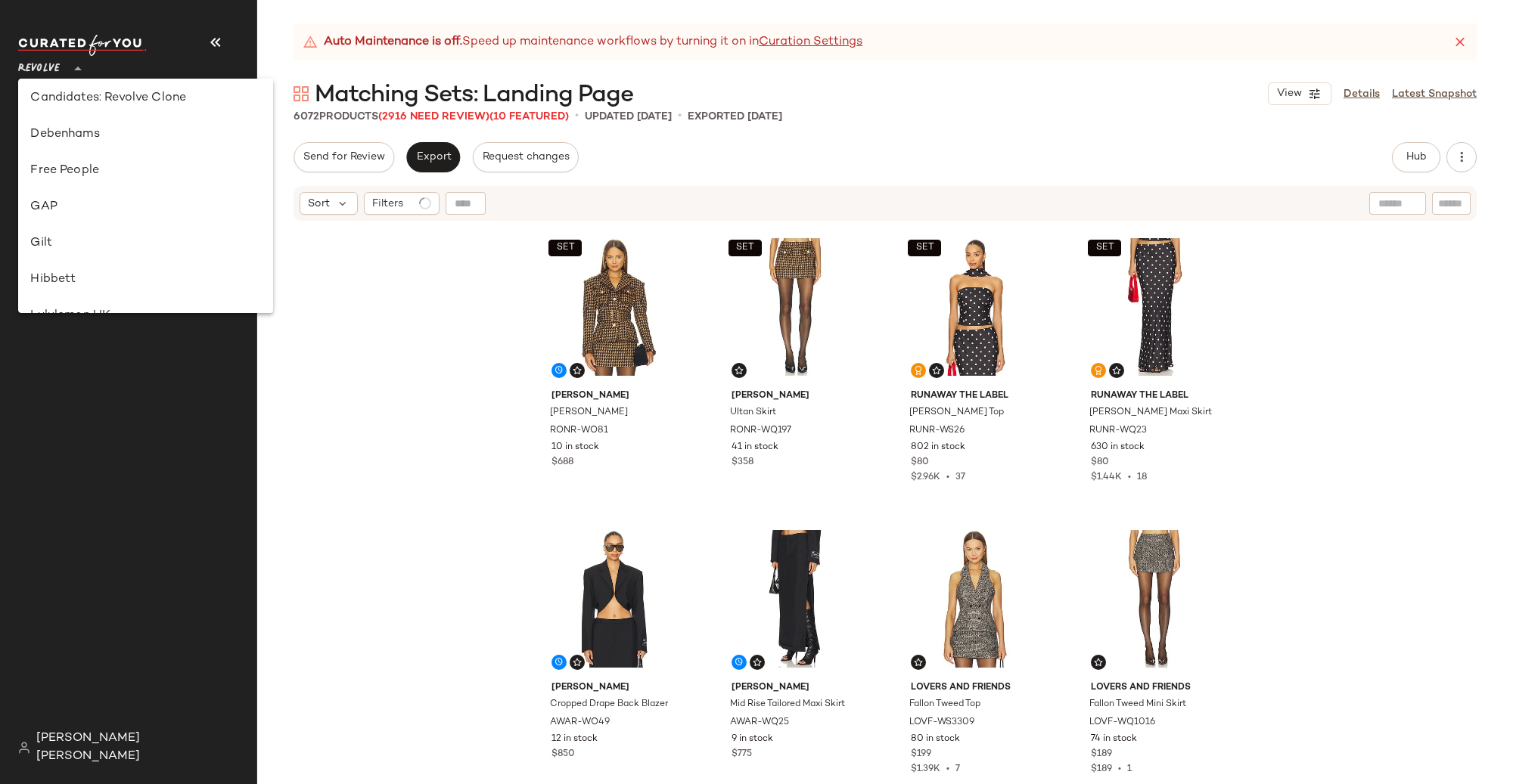
scroll to position [258, 0]
click at [116, 175] on div "Free People" at bounding box center [145, 172] width 230 height 18
type input "**"
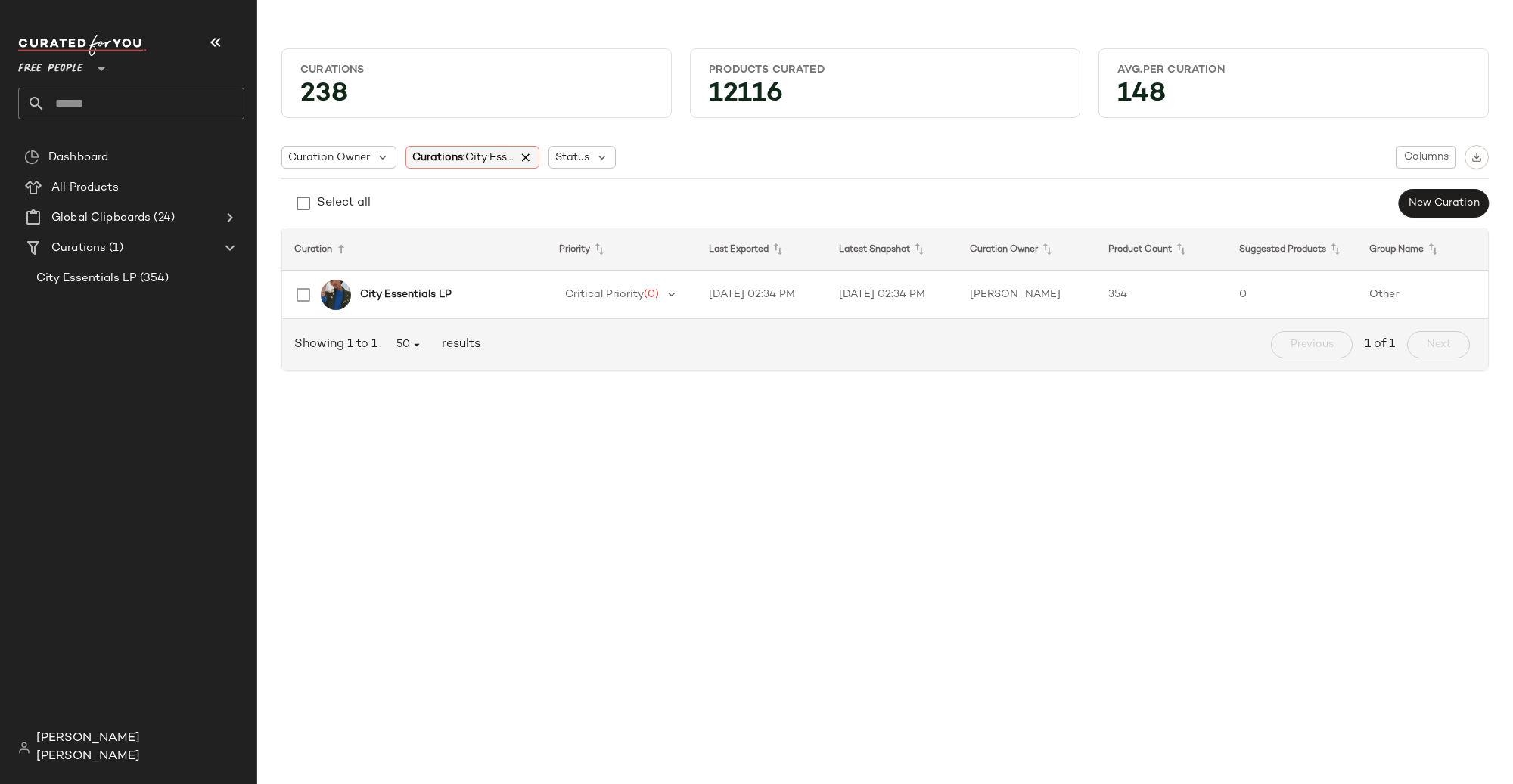
click at [526, 154] on icon at bounding box center [526, 158] width 14 height 14
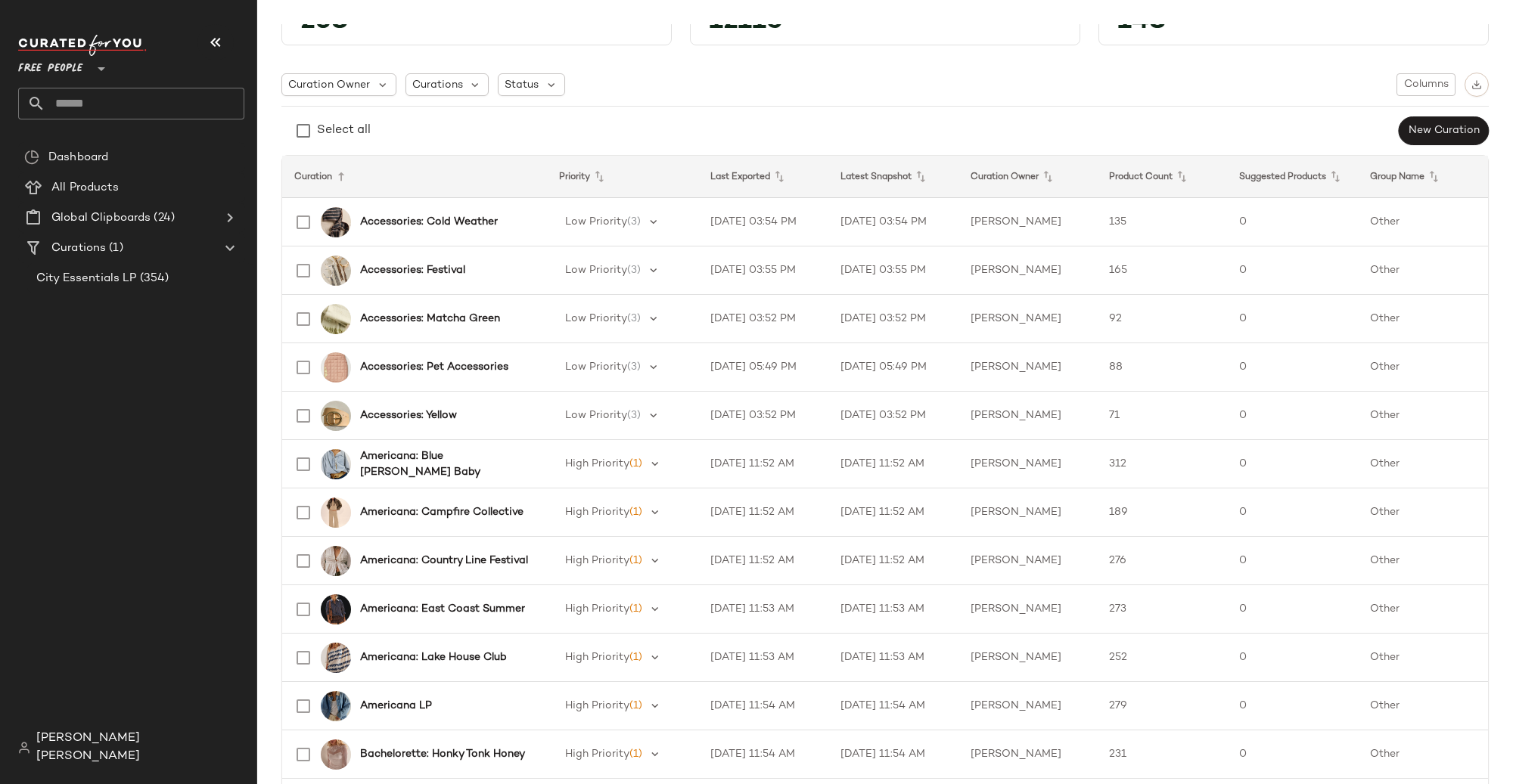
scroll to position [73, 0]
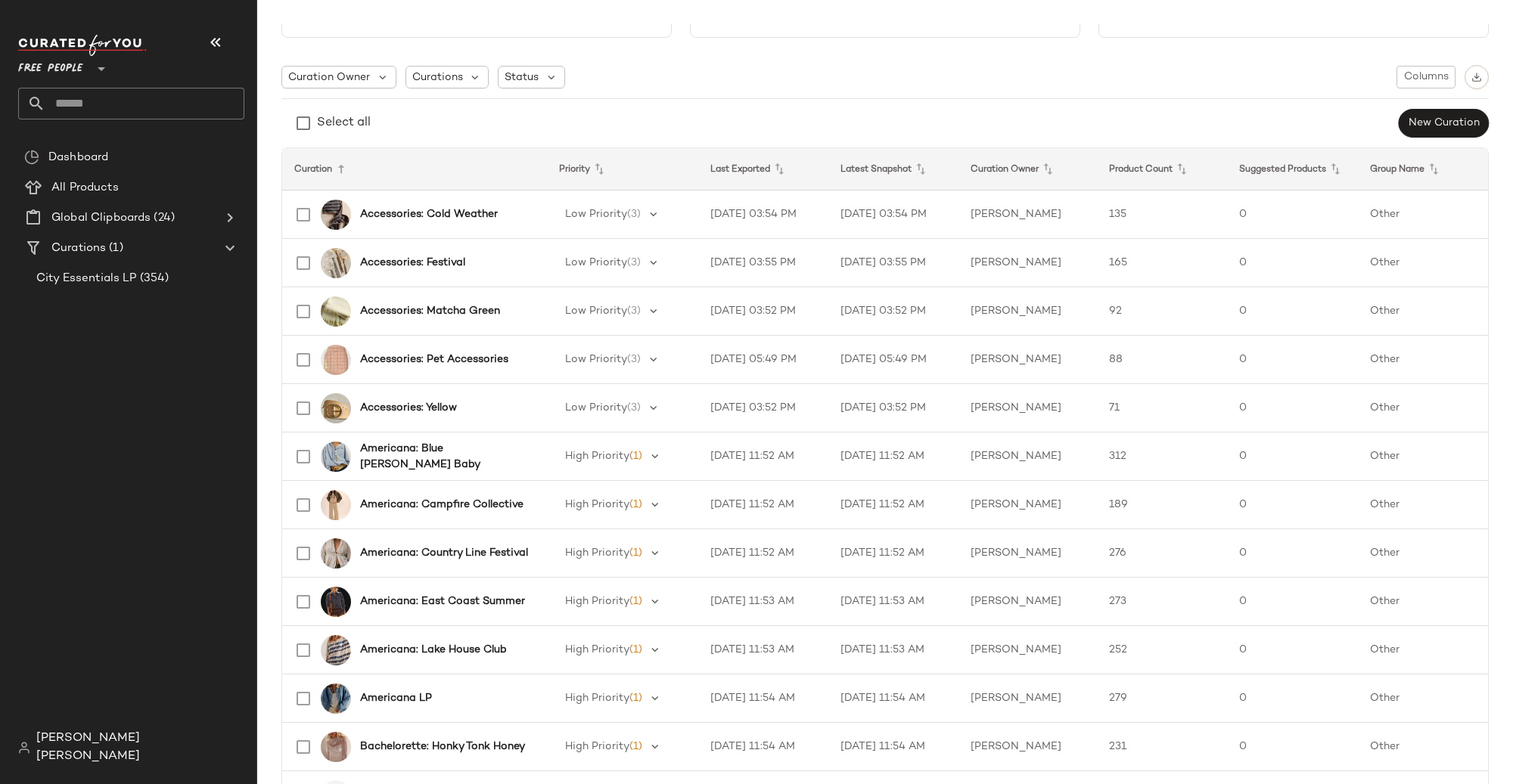
scroll to position [79, 0]
click at [1413, 74] on span "Columns" at bounding box center [1426, 78] width 46 height 12
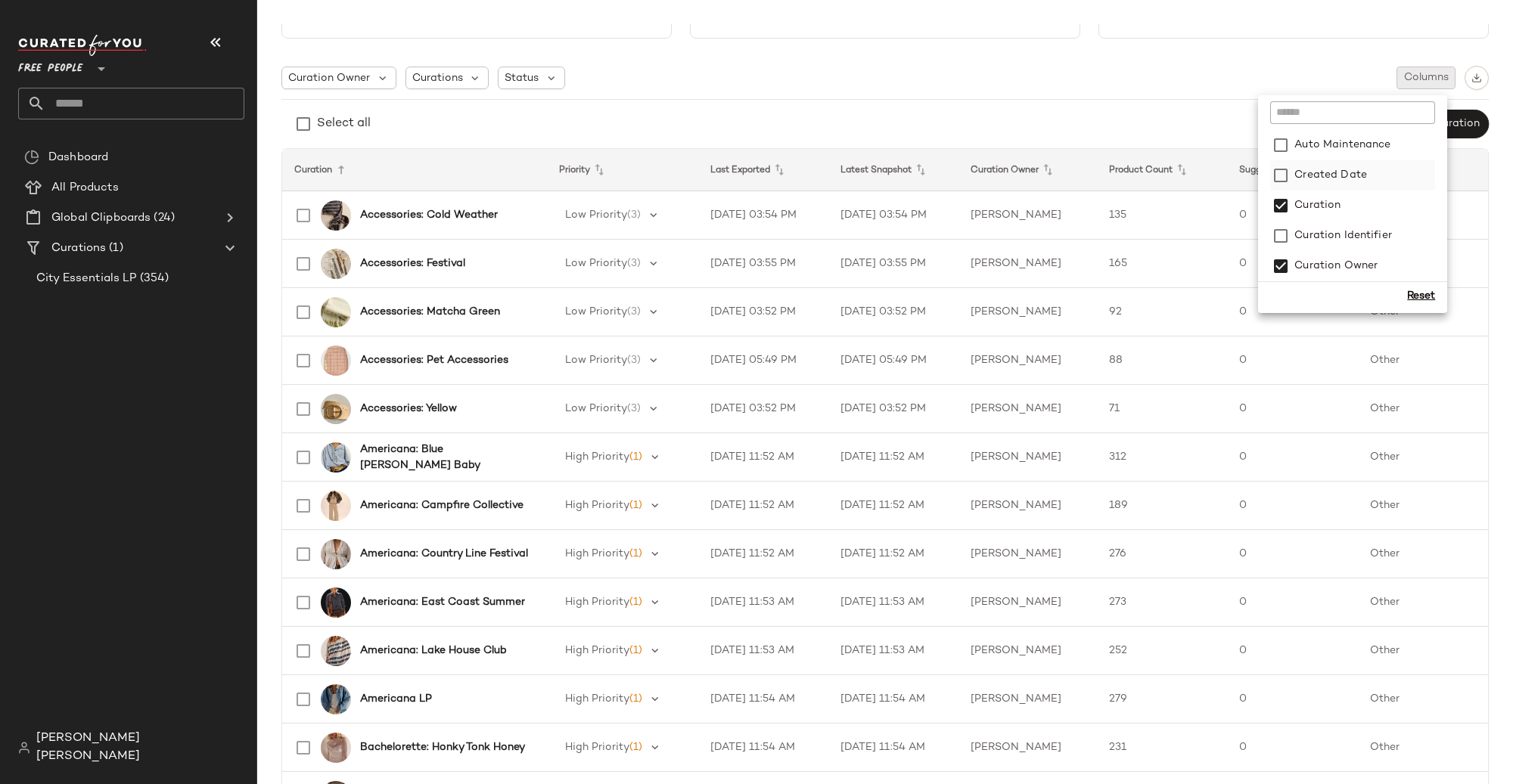
click at [1314, 183] on label "Created Date" at bounding box center [1329, 176] width 75 height 30
click at [1116, 116] on div "Select all New Curation" at bounding box center [886, 124] width 1208 height 30
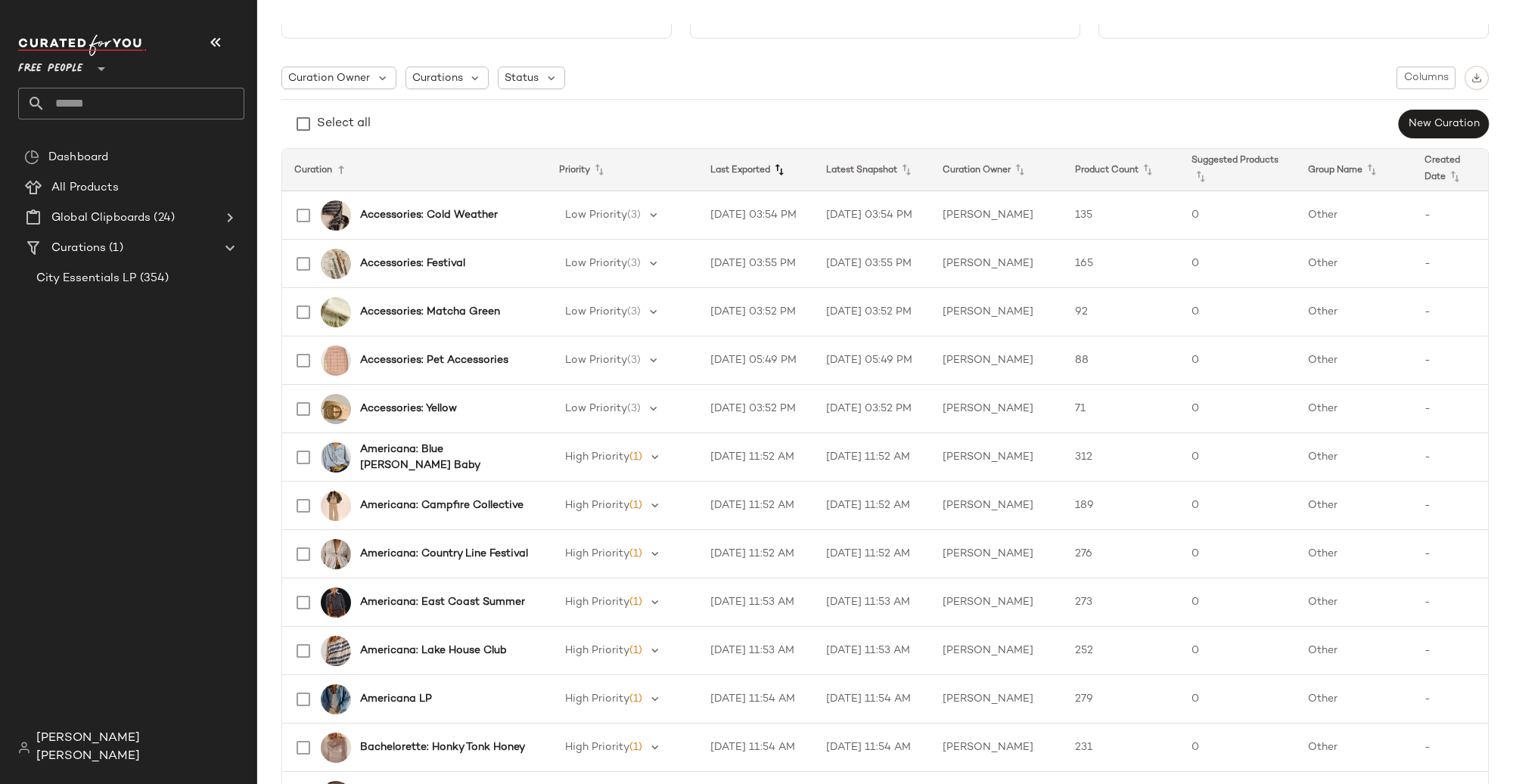
click at [778, 172] on icon at bounding box center [779, 171] width 18 height 18
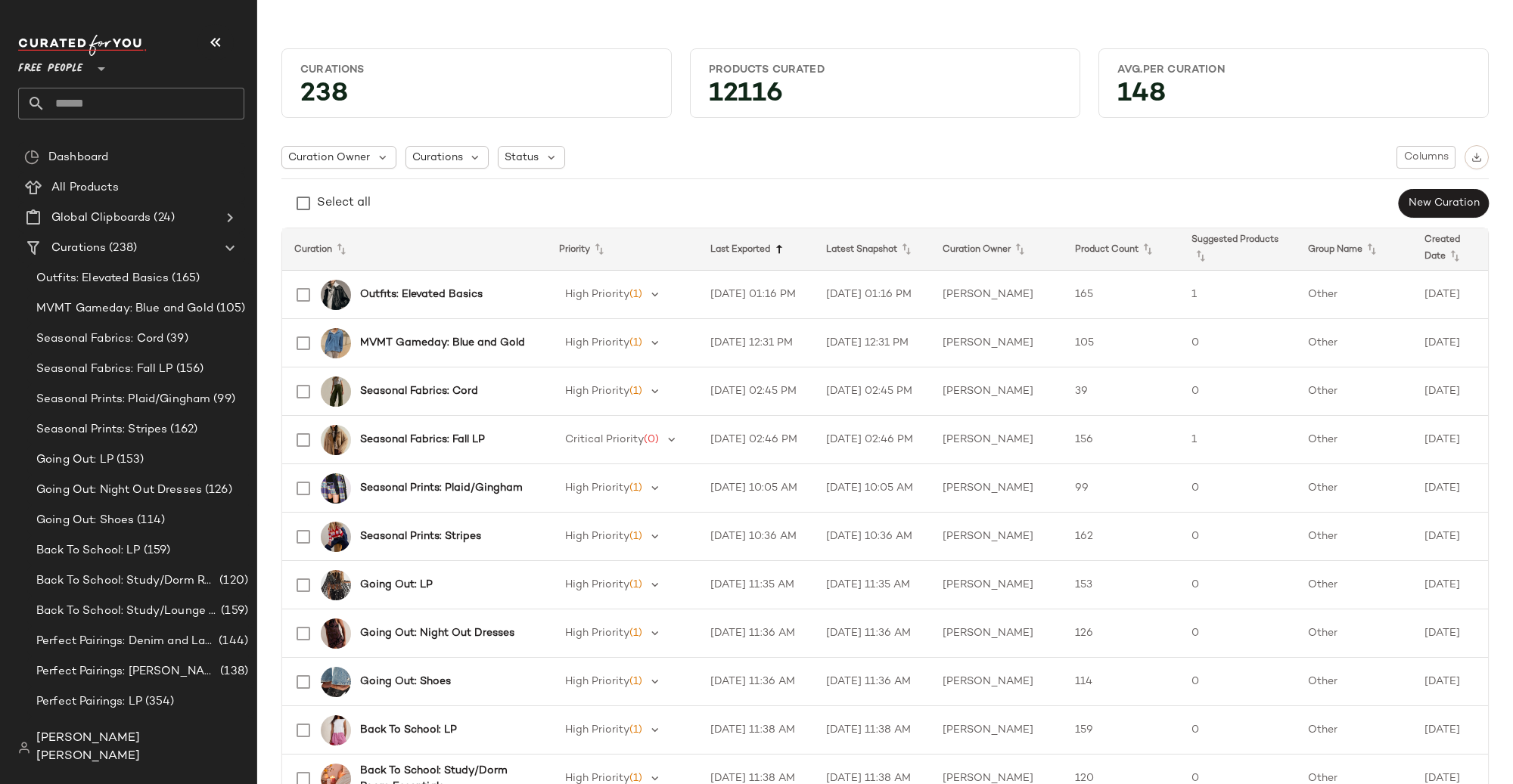
click at [786, 257] on icon at bounding box center [779, 250] width 18 height 18
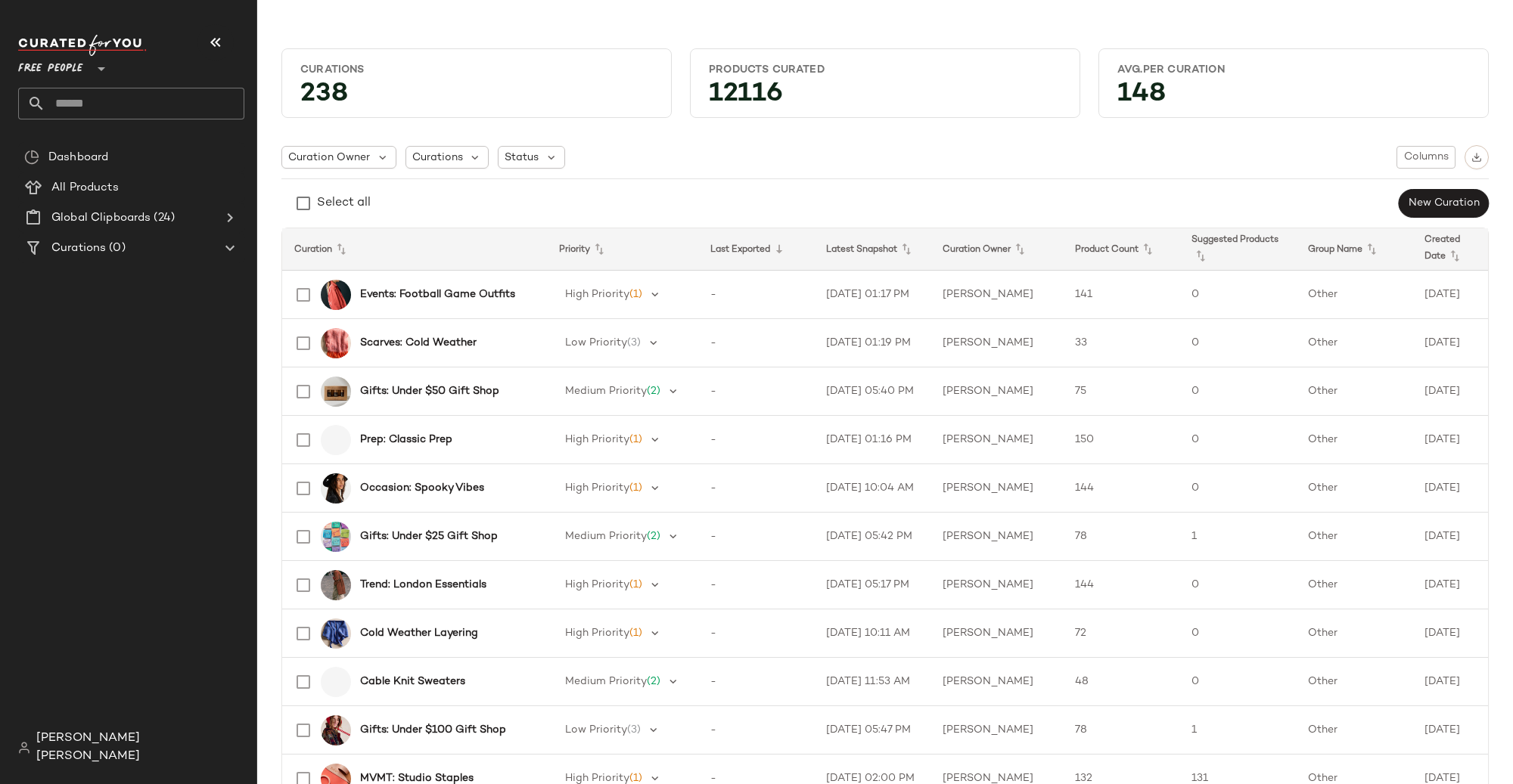
click at [786, 257] on icon at bounding box center [779, 250] width 18 height 18
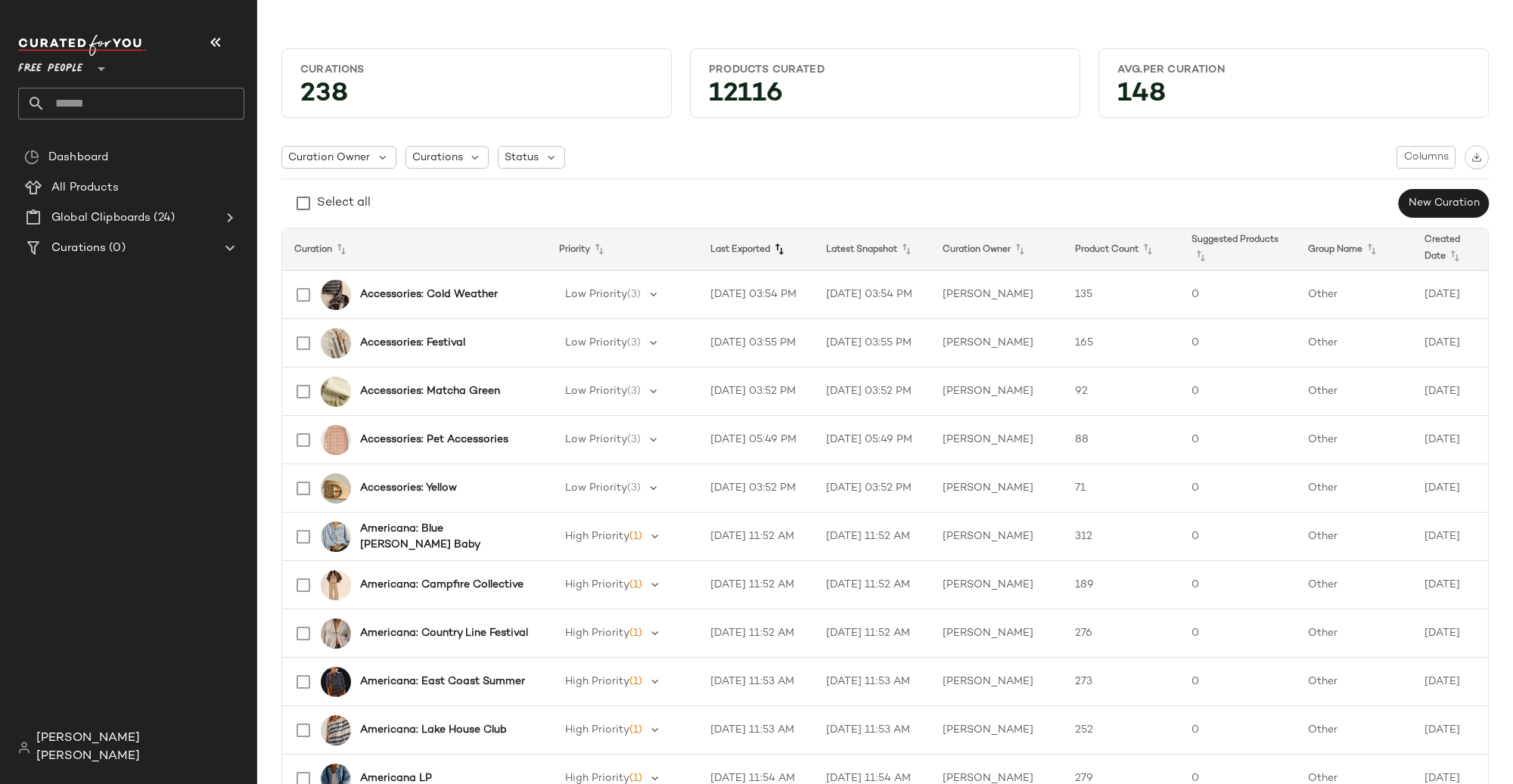
click at [778, 253] on icon at bounding box center [779, 250] width 18 height 18
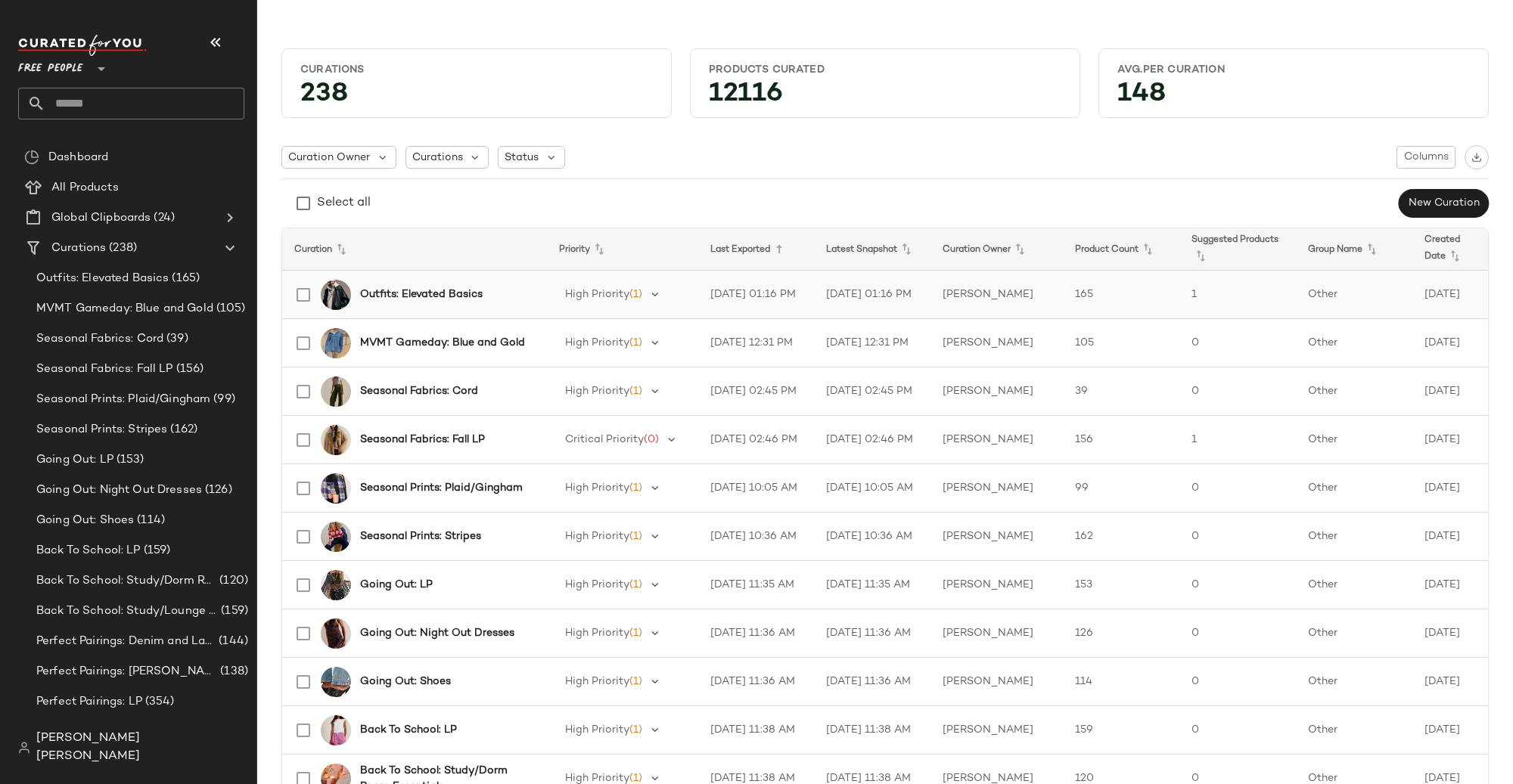
click at [775, 300] on td "[DATE] 01:16 PM" at bounding box center [756, 295] width 117 height 49
click at [780, 254] on icon at bounding box center [779, 250] width 18 height 18
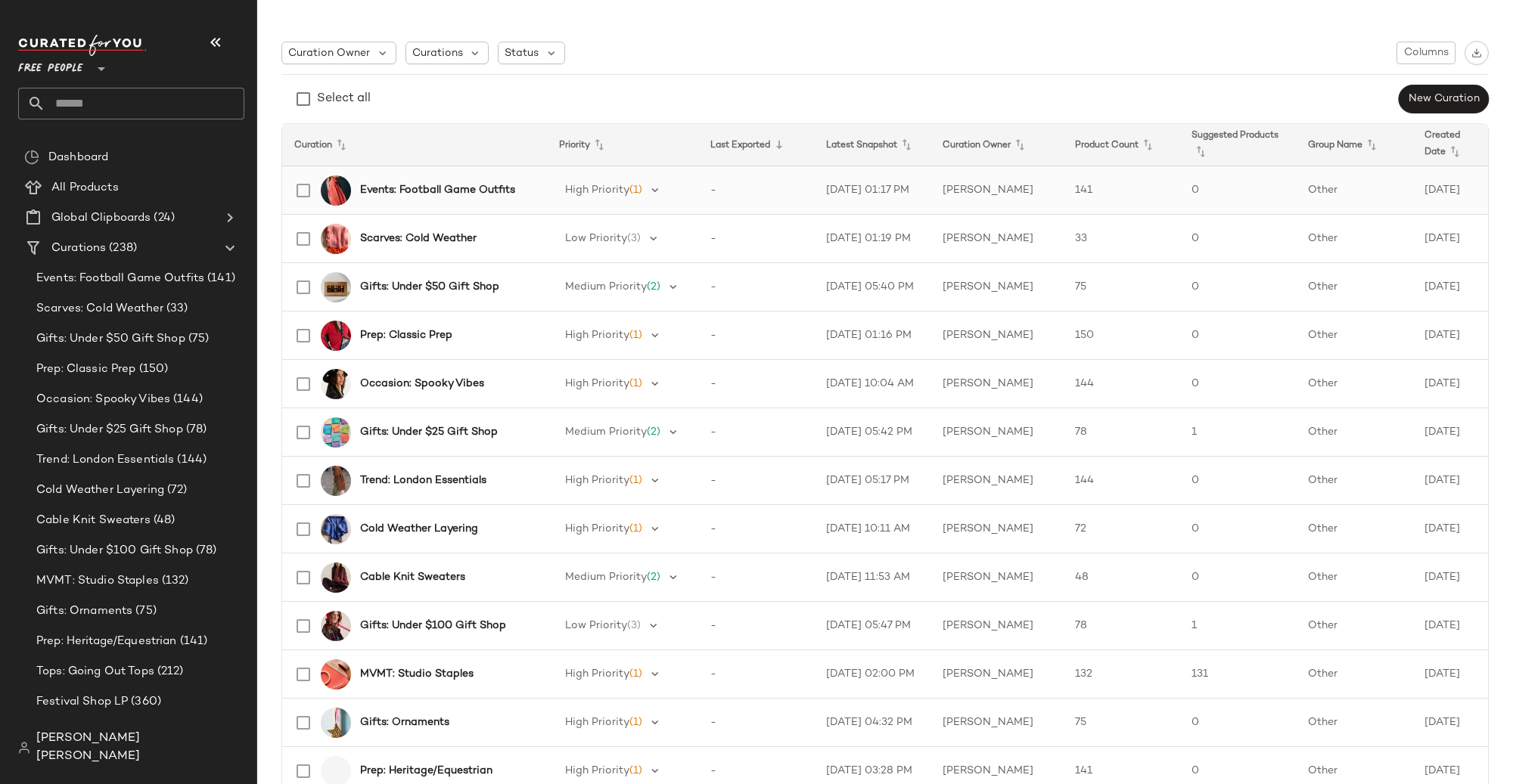
scroll to position [120, 0]
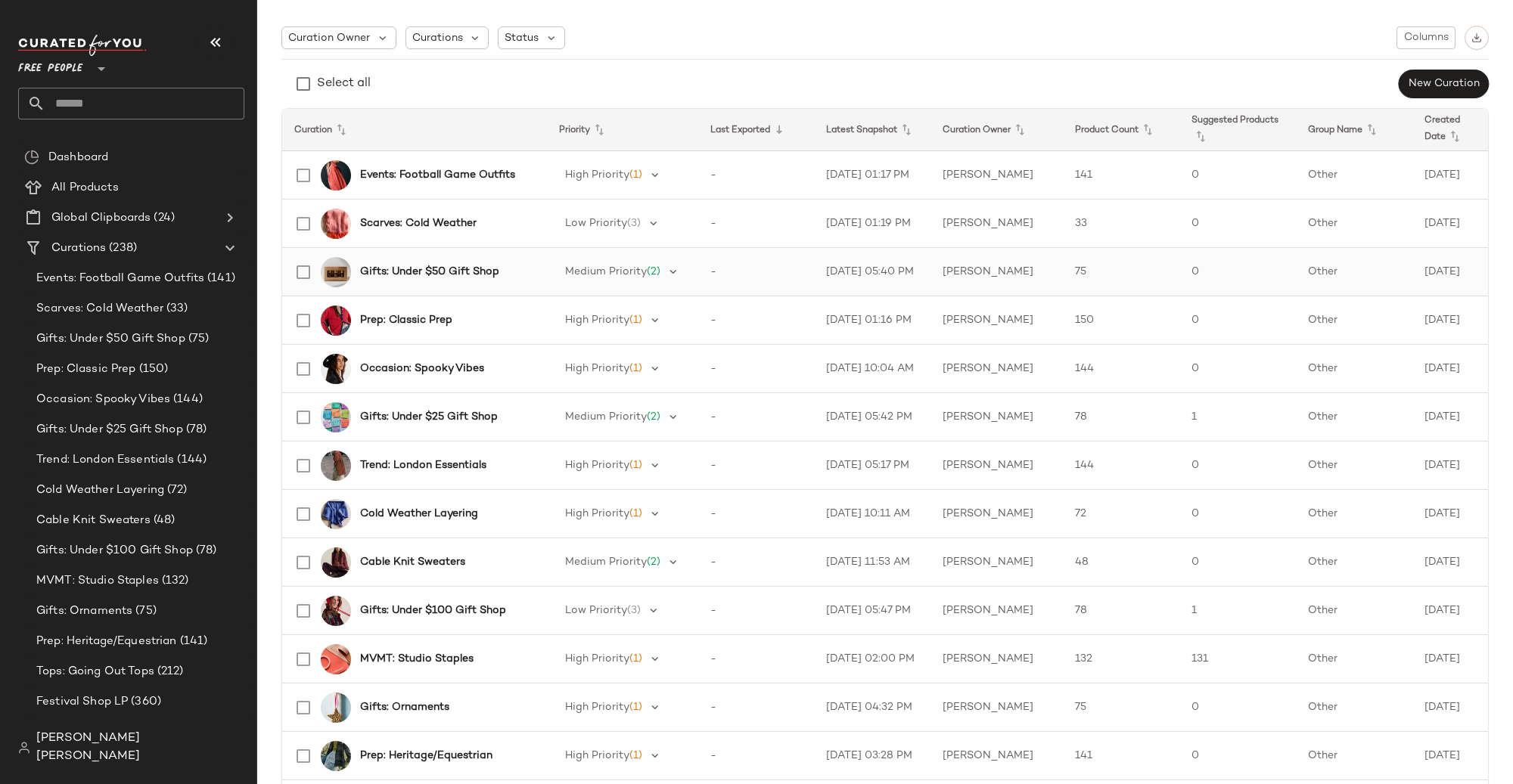
click at [780, 272] on td "-" at bounding box center [756, 272] width 117 height 49
click at [764, 608] on td "-" at bounding box center [756, 611] width 117 height 49
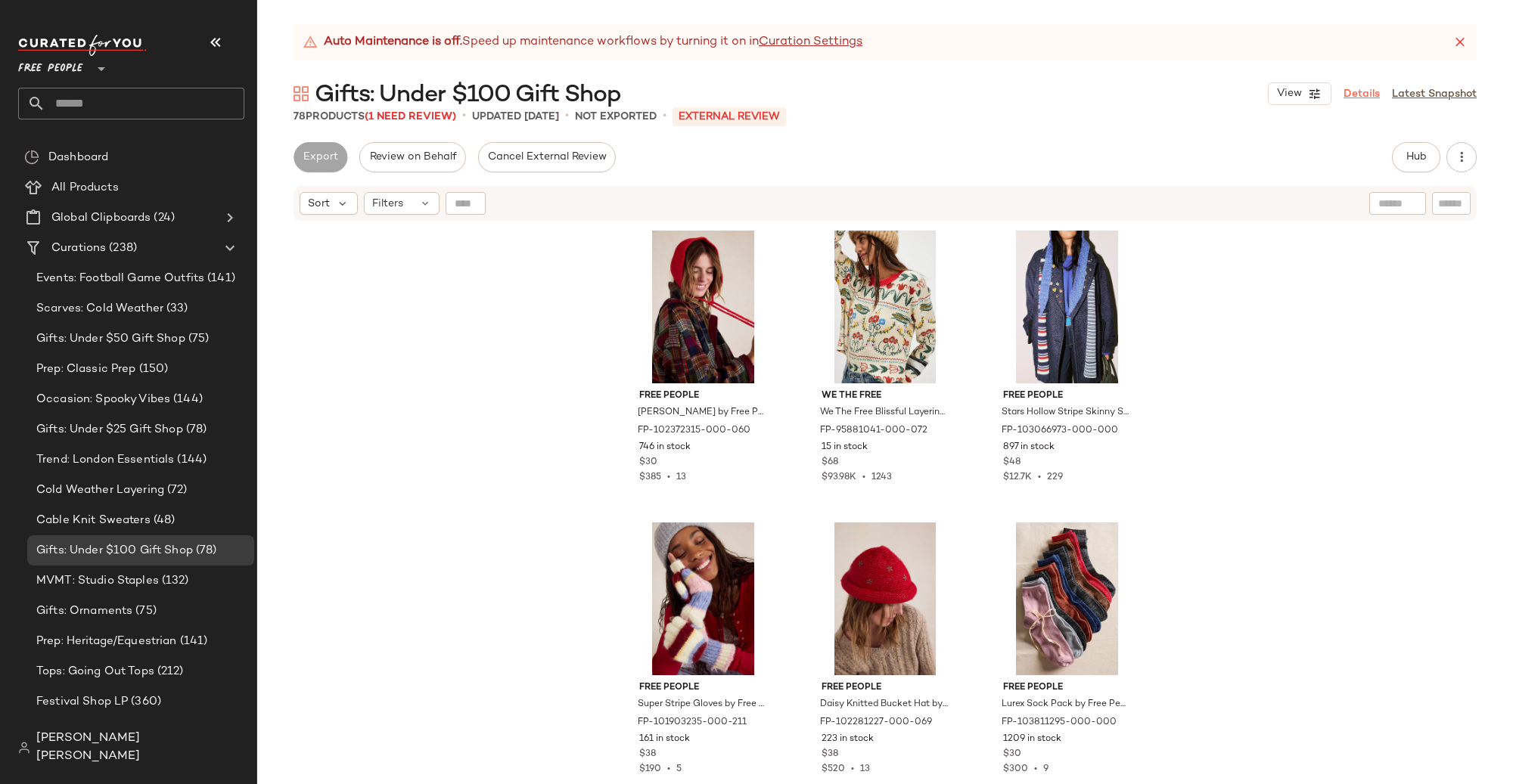
click at [1370, 89] on link "Details" at bounding box center [1361, 94] width 37 height 16
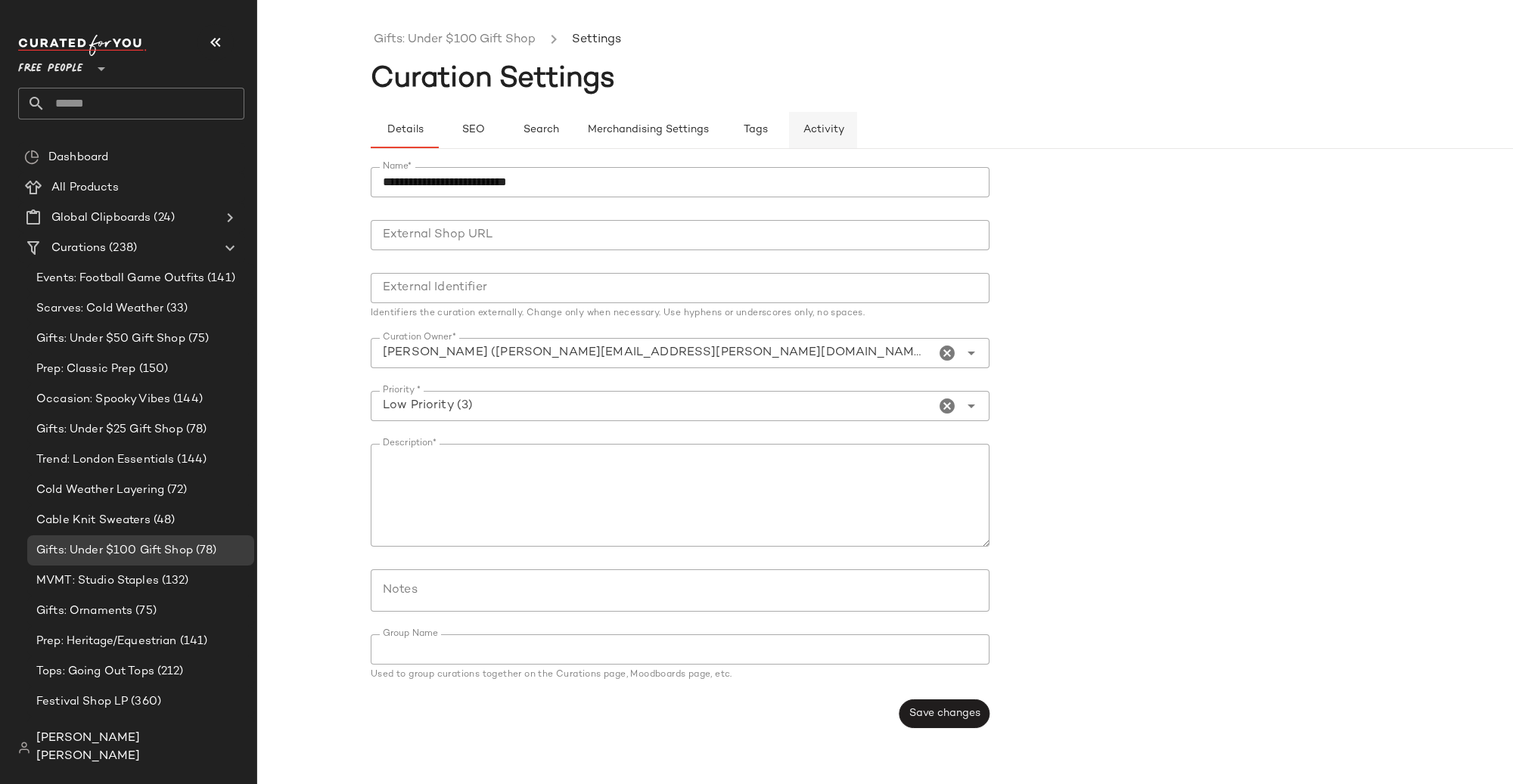
click at [812, 133] on span "Activity" at bounding box center [823, 130] width 42 height 12
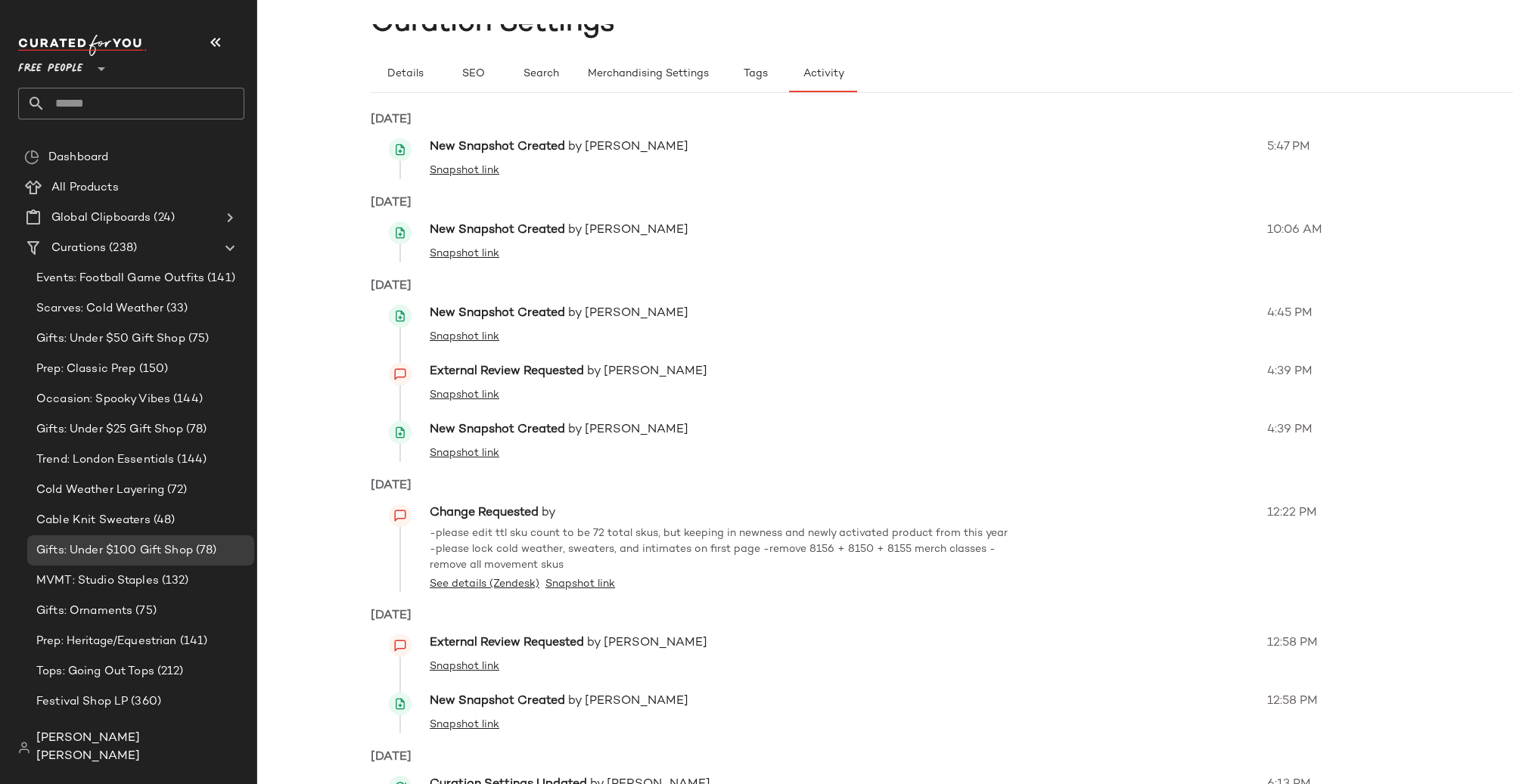
scroll to position [62, 0]
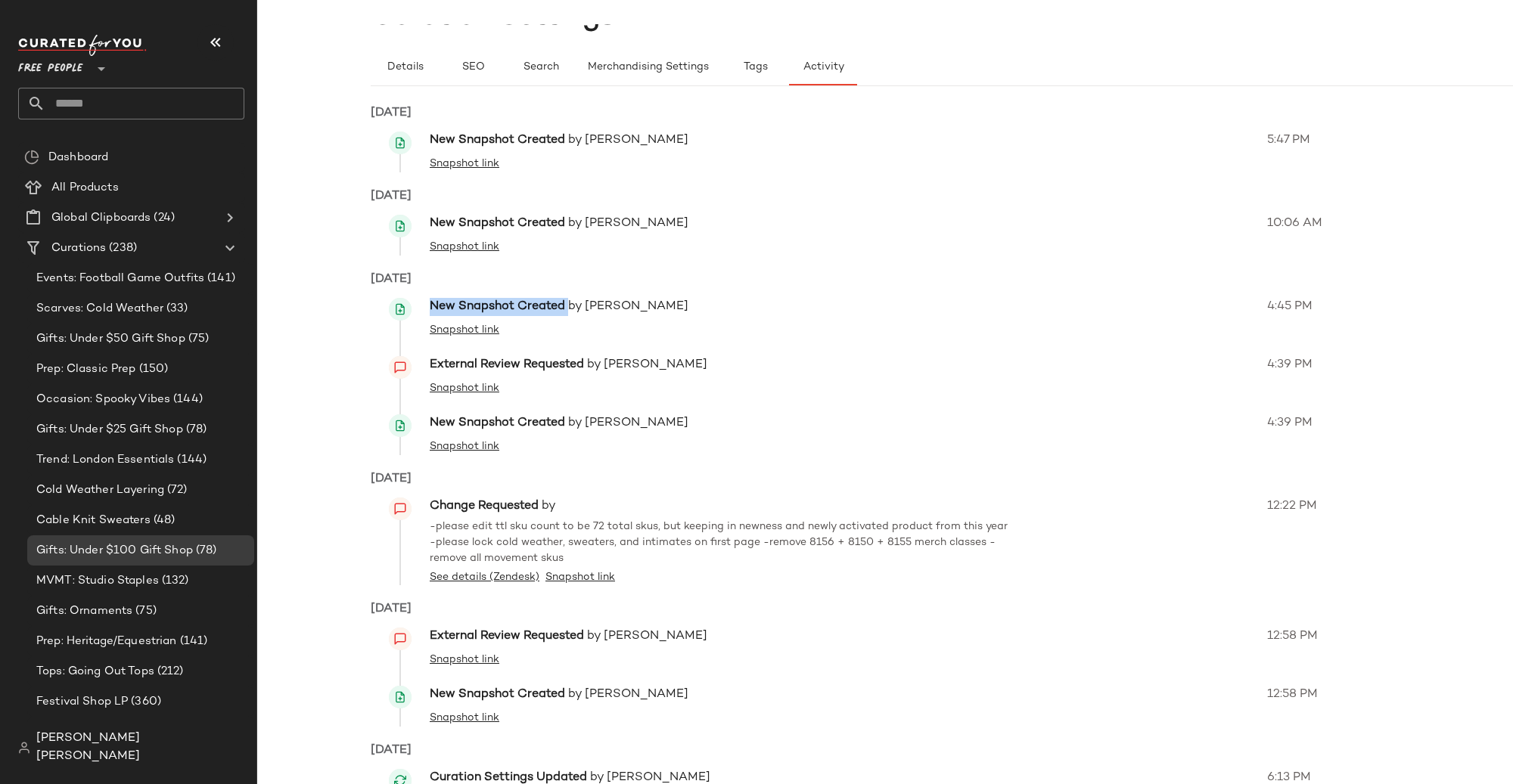
drag, startPoint x: 431, startPoint y: 302, endPoint x: 567, endPoint y: 303, distance: 136.0
click at [567, 303] on div "New Snapshot Created by [PERSON_NAME]" at bounding box center [844, 307] width 828 height 18
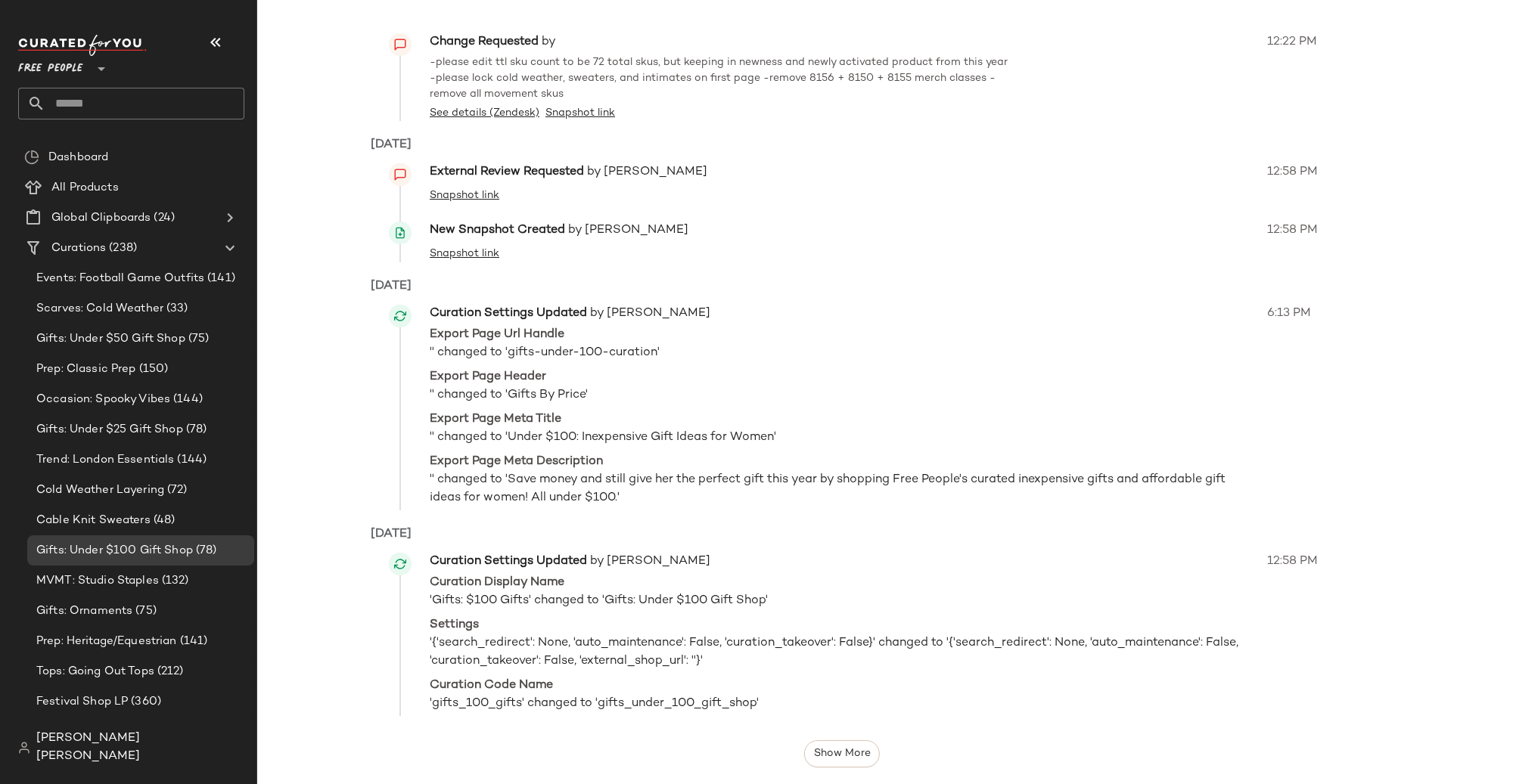
scroll to position [525, 0]
drag, startPoint x: 708, startPoint y: 559, endPoint x: 591, endPoint y: 564, distance: 117.1
click at [591, 569] on div "Curation Settings Updated by [PERSON_NAME]" at bounding box center [844, 563] width 828 height 18
drag, startPoint x: 685, startPoint y: 311, endPoint x: 591, endPoint y: 314, distance: 94.0
click at [591, 314] on div "Curation Settings Updated by [PERSON_NAME]" at bounding box center [844, 315] width 828 height 18
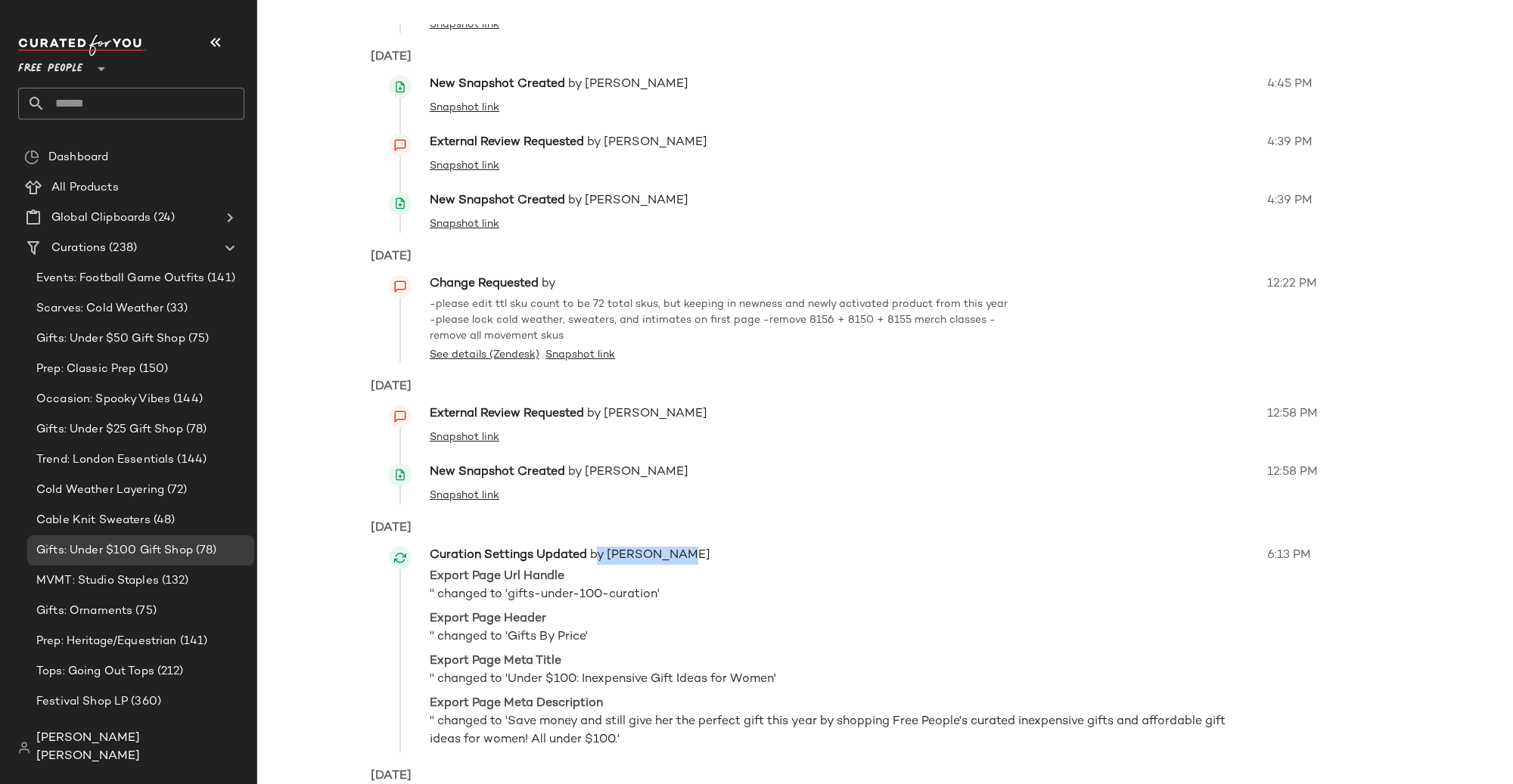
scroll to position [282, 0]
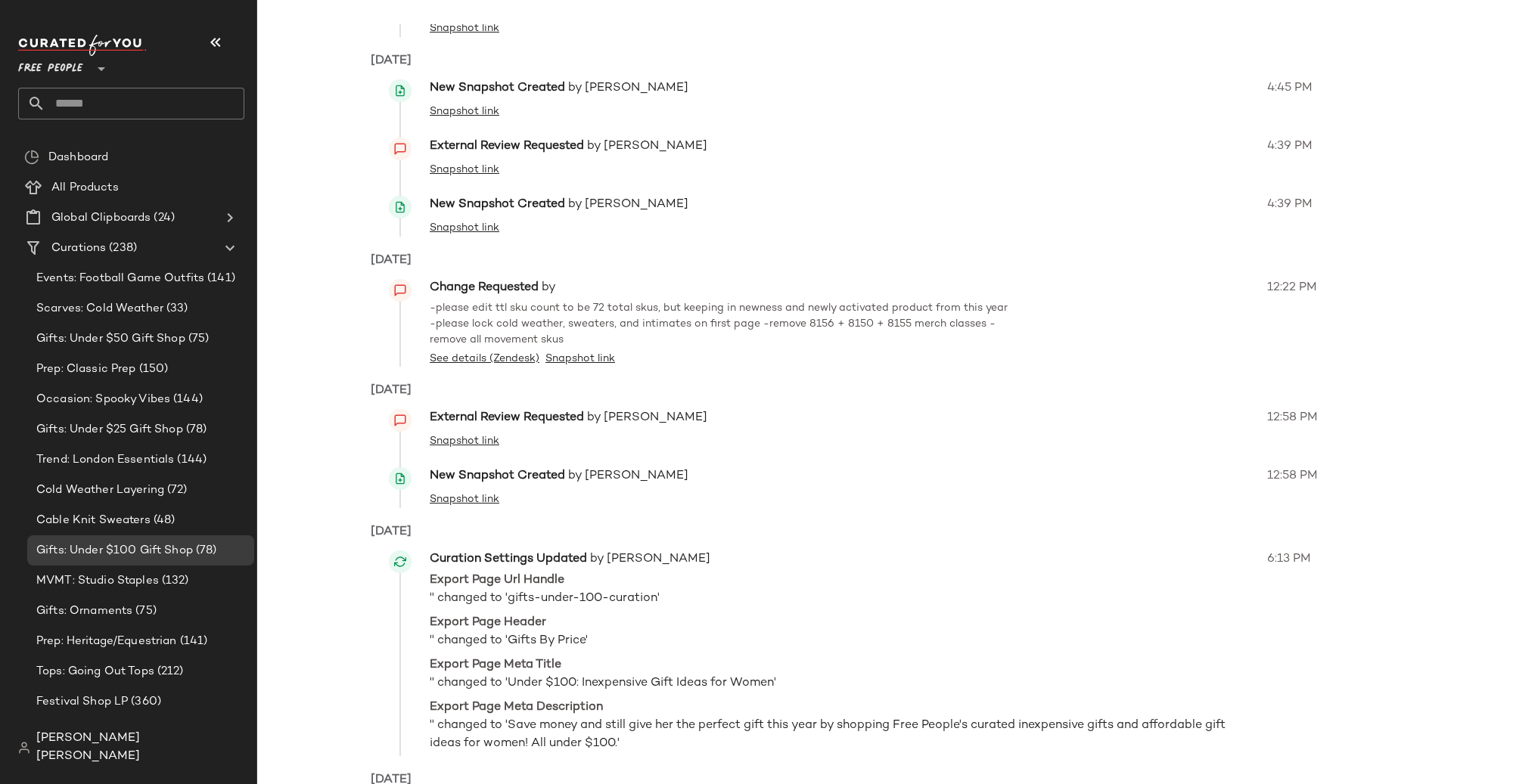
drag, startPoint x: 651, startPoint y: 287, endPoint x: 567, endPoint y: 287, distance: 84.0
click at [567, 287] on div "Change Requested by" at bounding box center [844, 288] width 828 height 18
drag, startPoint x: 578, startPoint y: 285, endPoint x: 688, endPoint y: 286, distance: 110.0
click at [688, 286] on div "Change Requested by" at bounding box center [844, 288] width 828 height 18
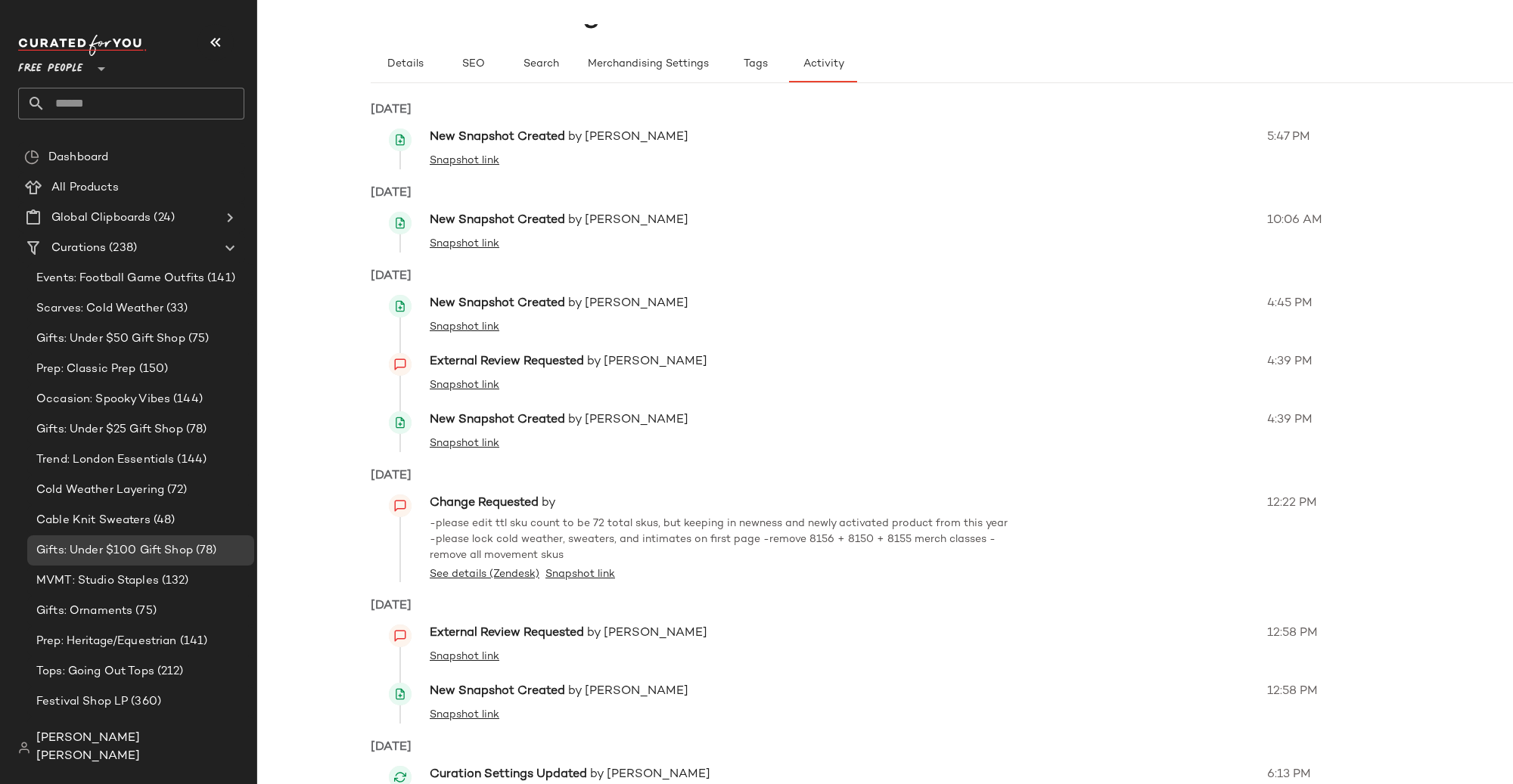
scroll to position [0, 0]
